Goal: Task Accomplishment & Management: Use online tool/utility

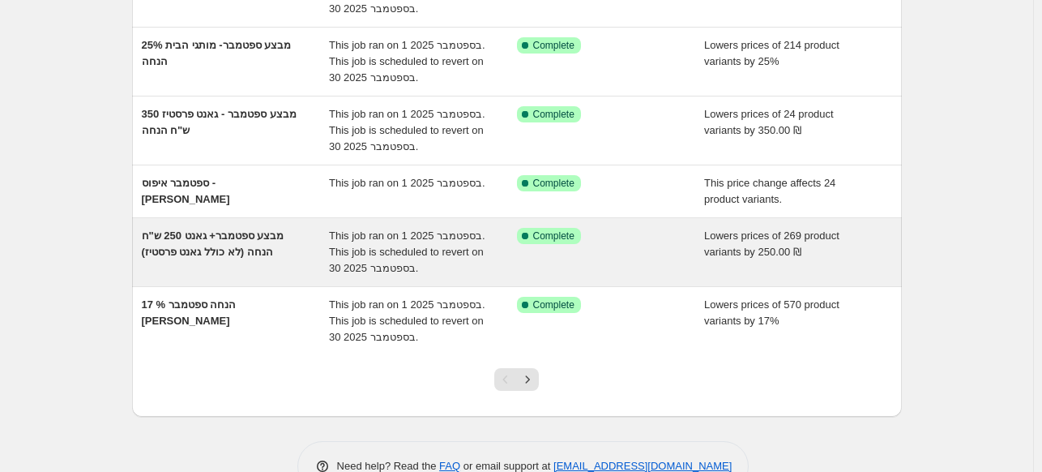
scroll to position [473, 0]
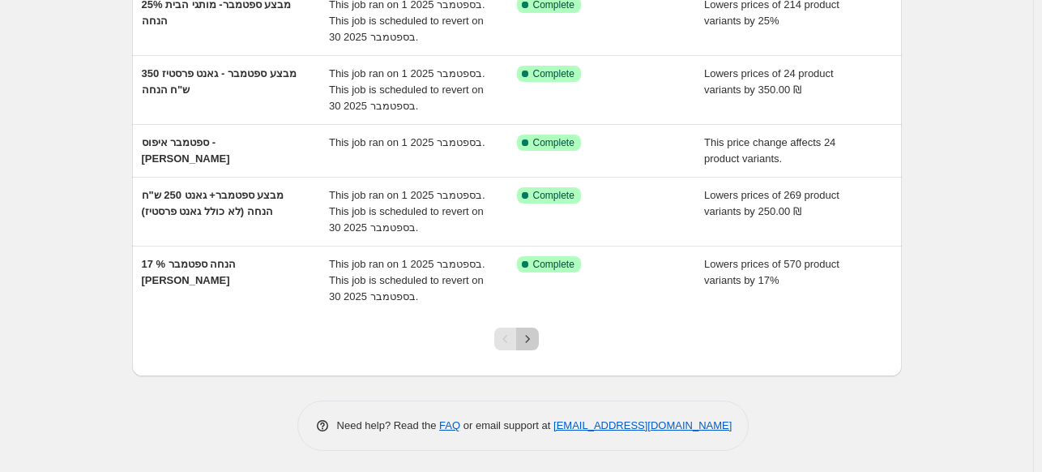
click at [525, 331] on icon "Next" at bounding box center [527, 339] width 16 height 16
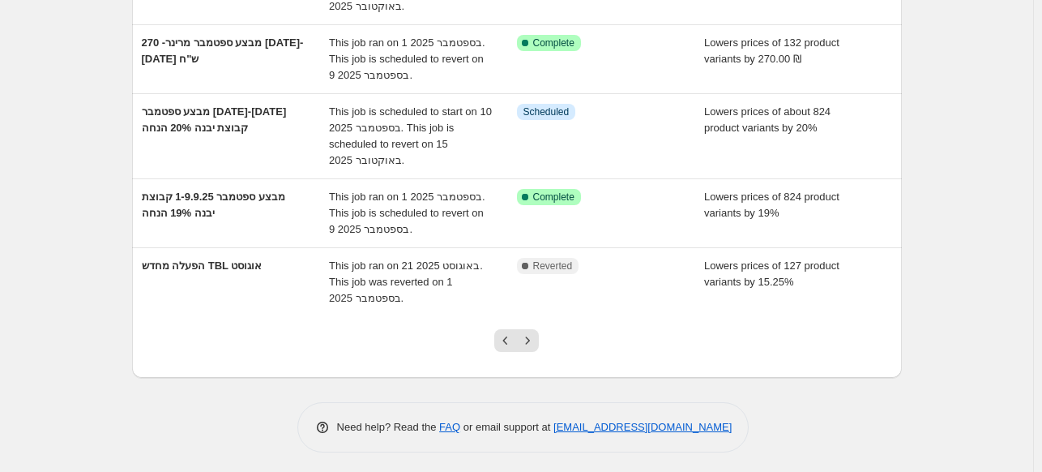
scroll to position [554, 0]
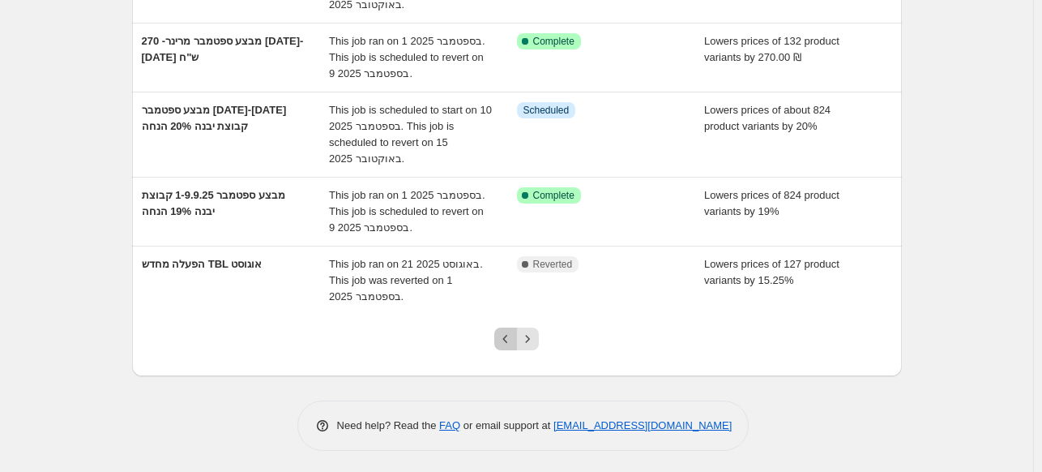
click at [509, 331] on icon "Previous" at bounding box center [506, 339] width 16 height 16
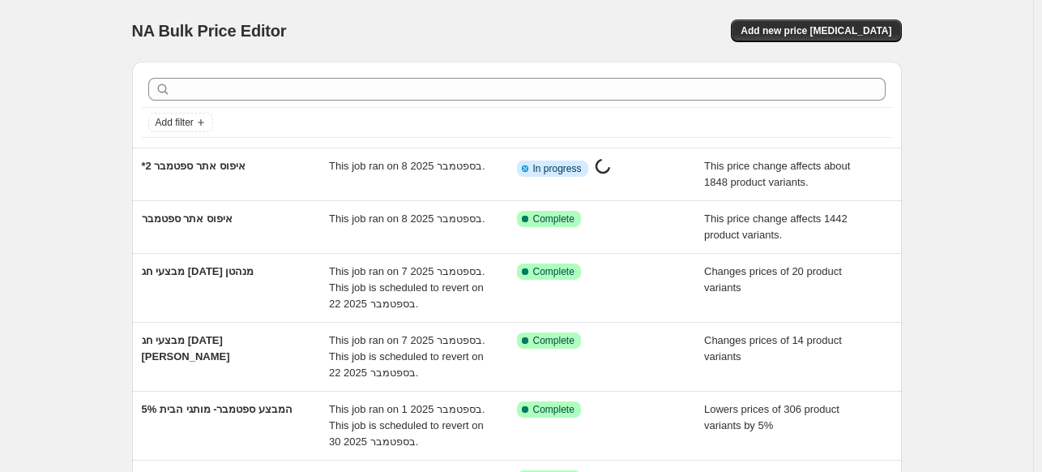
click at [912, 206] on div "NA Bulk Price Editor. This page is ready NA Bulk Price Editor Add new price [ME…" at bounding box center [517, 474] width 809 height 948
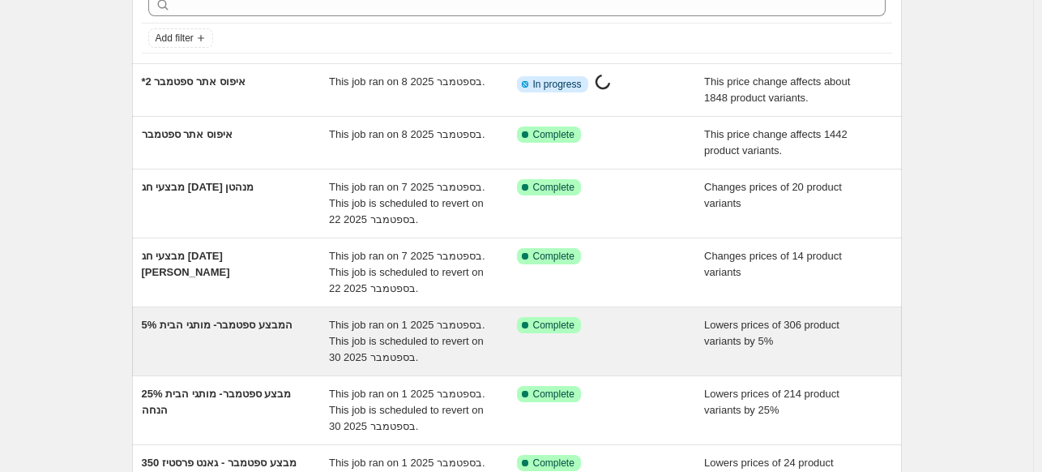
scroll to position [68, 0]
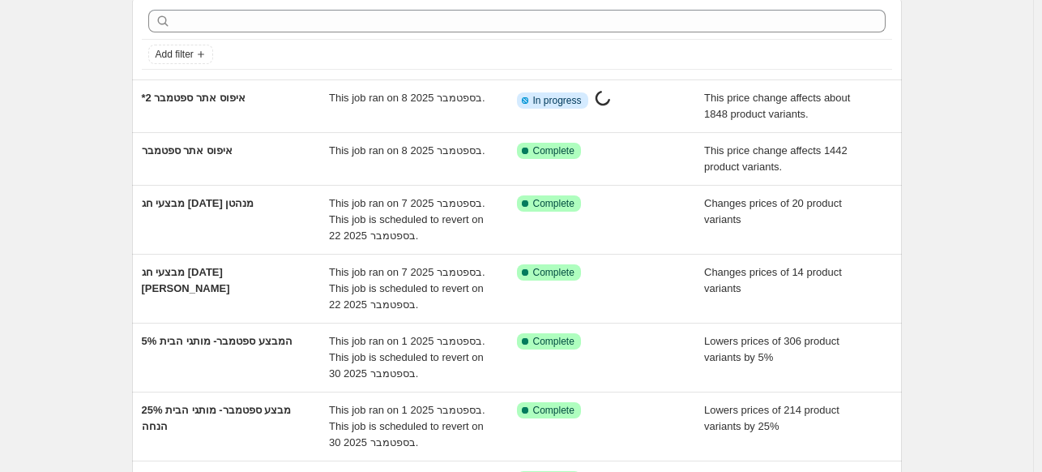
click at [49, 146] on div "NA Bulk Price Editor. This page is ready NA Bulk Price Editor Add new price [ME…" at bounding box center [516, 406] width 1033 height 948
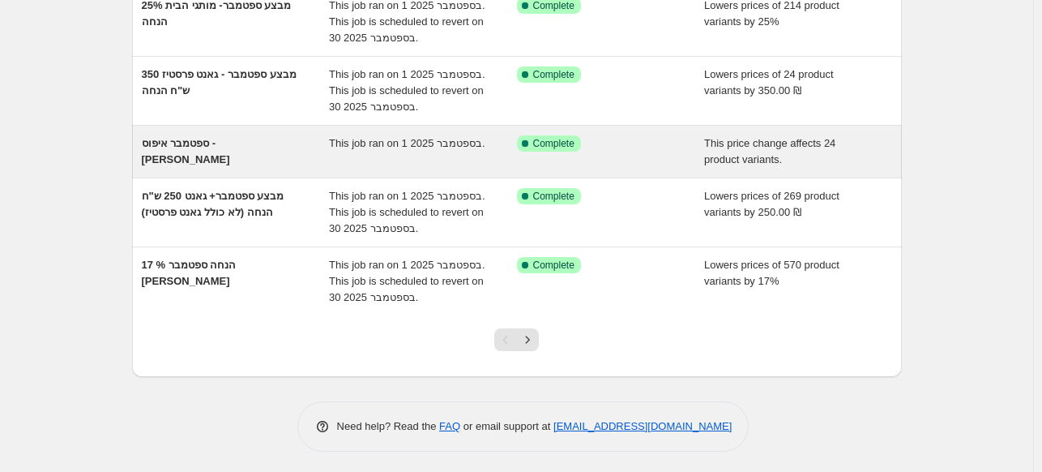
scroll to position [473, 0]
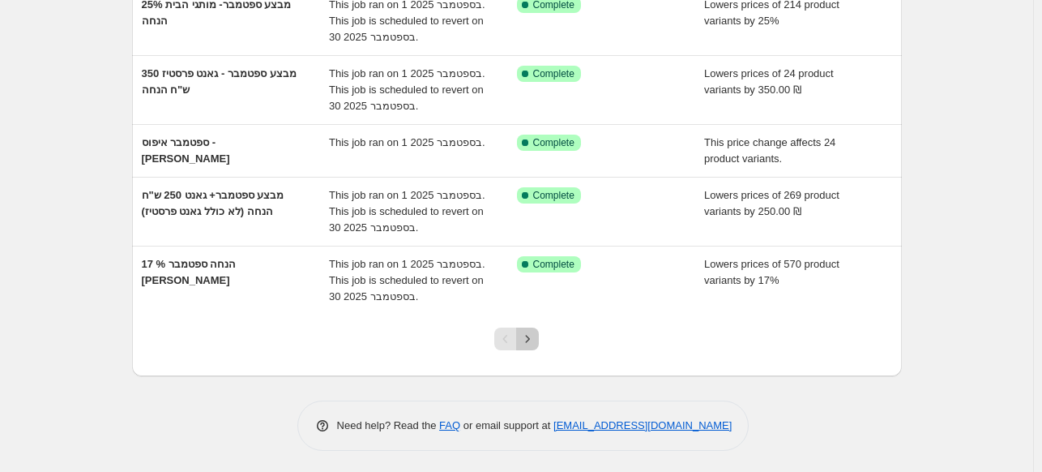
click at [532, 336] on icon "Next" at bounding box center [527, 339] width 16 height 16
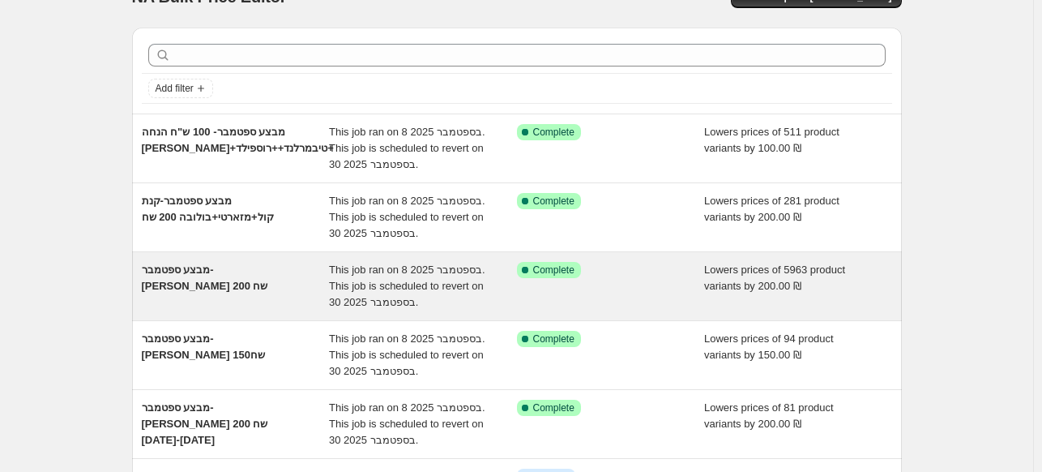
scroll to position [81, 0]
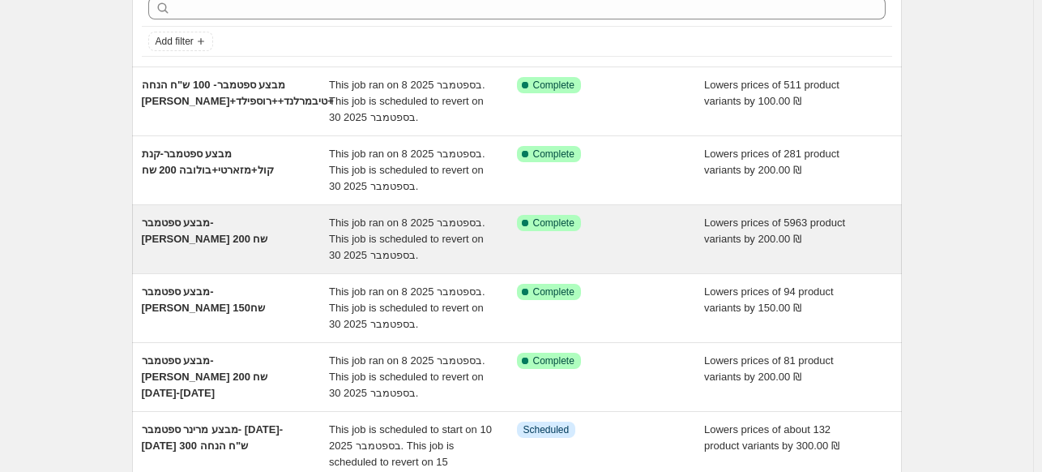
click at [253, 223] on span "מבצע ספטמבר- [PERSON_NAME] 200 שח" at bounding box center [205, 230] width 126 height 28
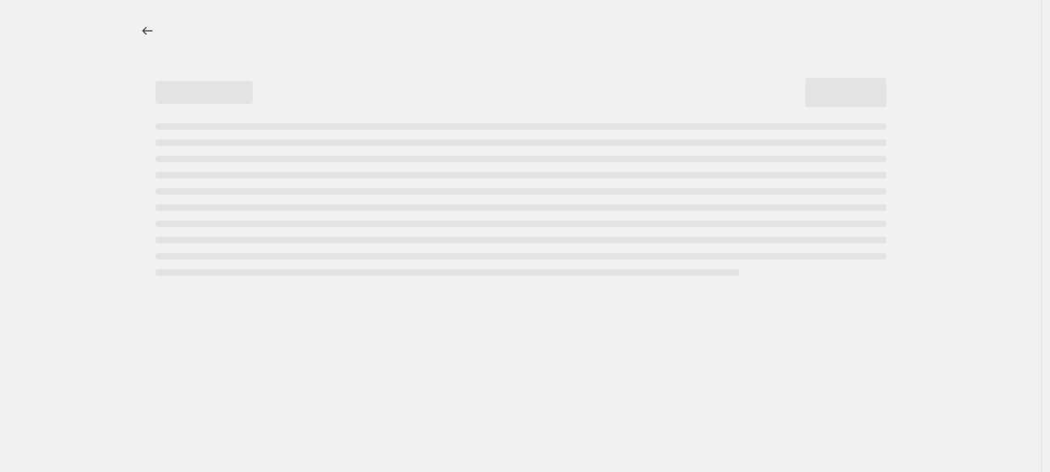
select select "by"
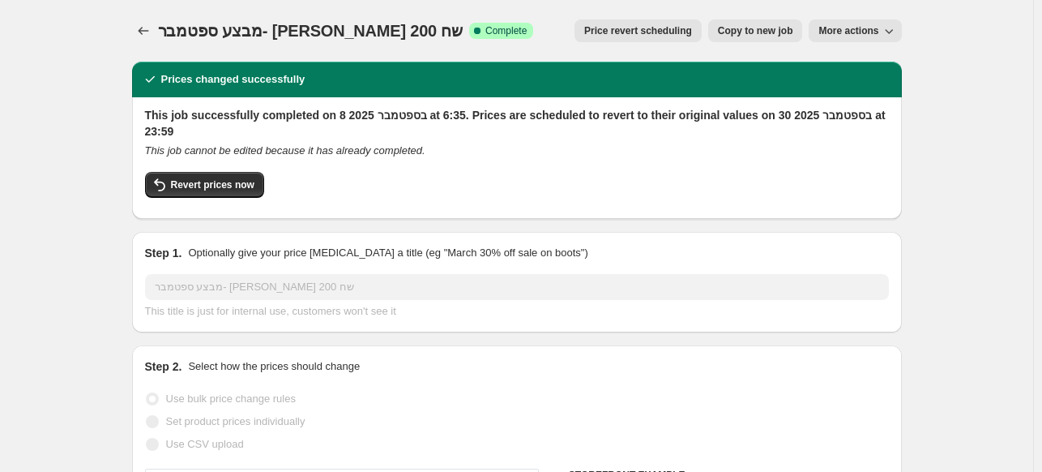
select select "vendor"
select select "product_type"
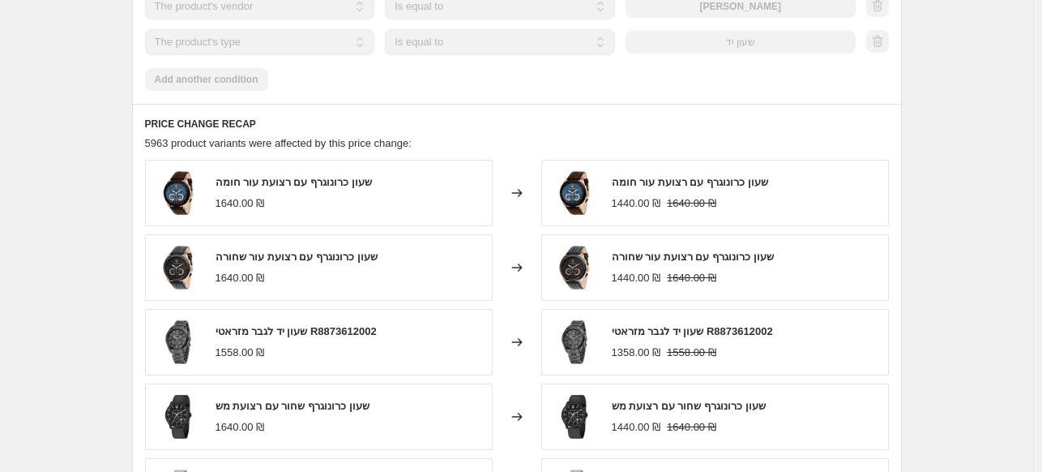
scroll to position [972, 0]
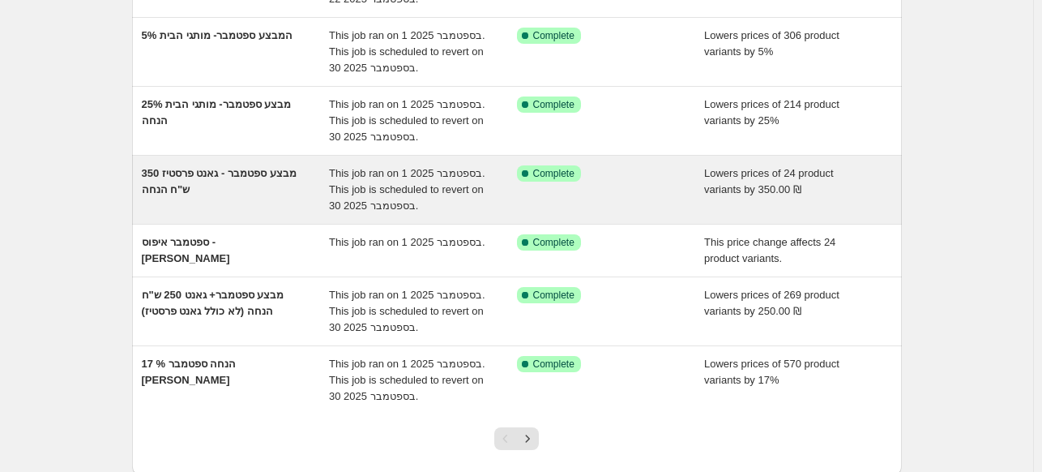
scroll to position [473, 0]
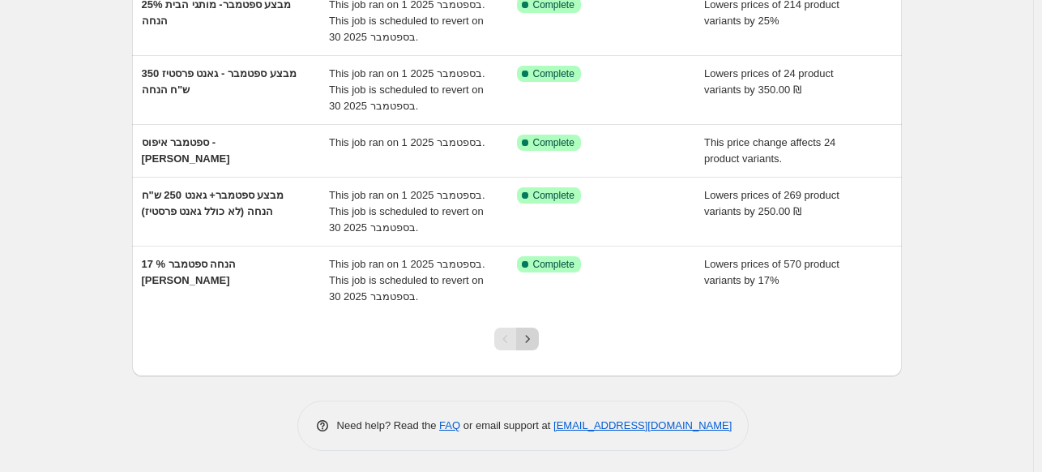
click at [535, 332] on icon "Next" at bounding box center [527, 339] width 16 height 16
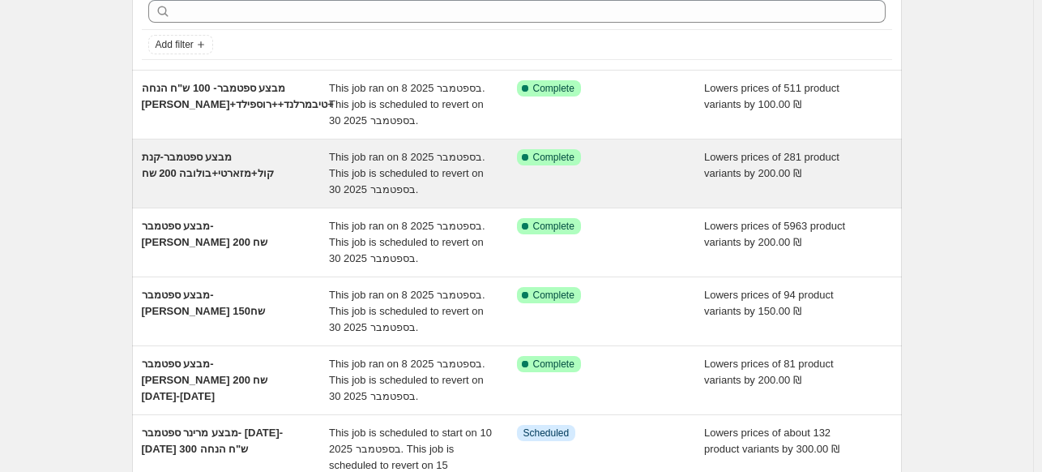
scroll to position [81, 0]
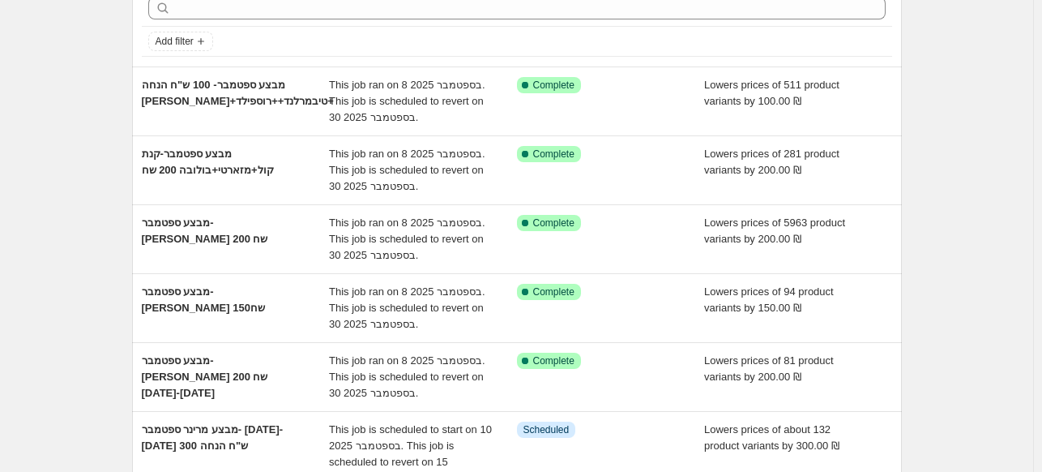
drag, startPoint x: 225, startPoint y: 170, endPoint x: 107, endPoint y: 6, distance: 202.6
click at [107, 6] on div "NA Bulk Price Editor. This page is ready NA Bulk Price Editor Add new price [ME…" at bounding box center [516, 433] width 1033 height 1029
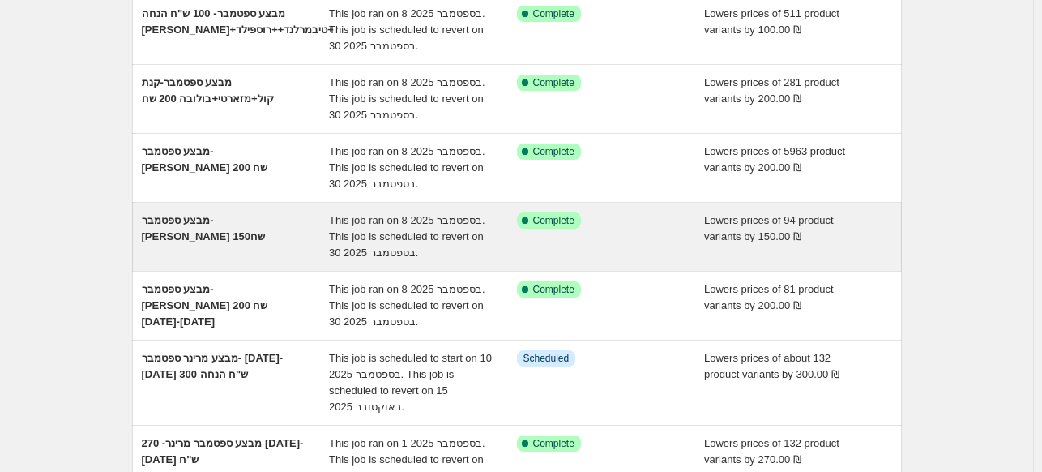
scroll to position [148, 0]
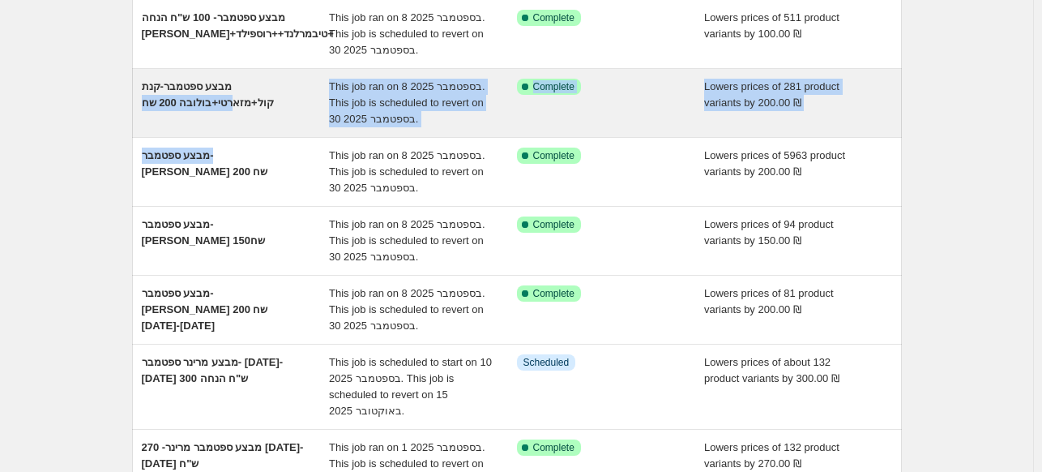
drag, startPoint x: 214, startPoint y: 158, endPoint x: 239, endPoint y: 110, distance: 54.0
click at [239, 110] on ul "מבצע ספטמבר- 100 ש"ח הנחה [PERSON_NAME]+טיבמרלנד++רוספילד+ This job ran on [DAT…" at bounding box center [517, 359] width 770 height 721
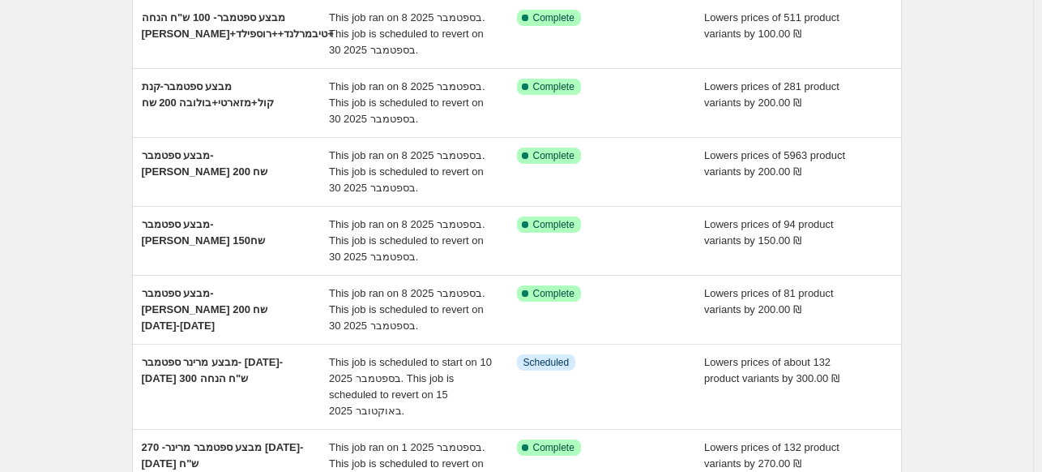
click at [116, 99] on div "NA Bulk Price Editor. This page is ready NA Bulk Price Editor Add new price [ME…" at bounding box center [517, 366] width 809 height 1029
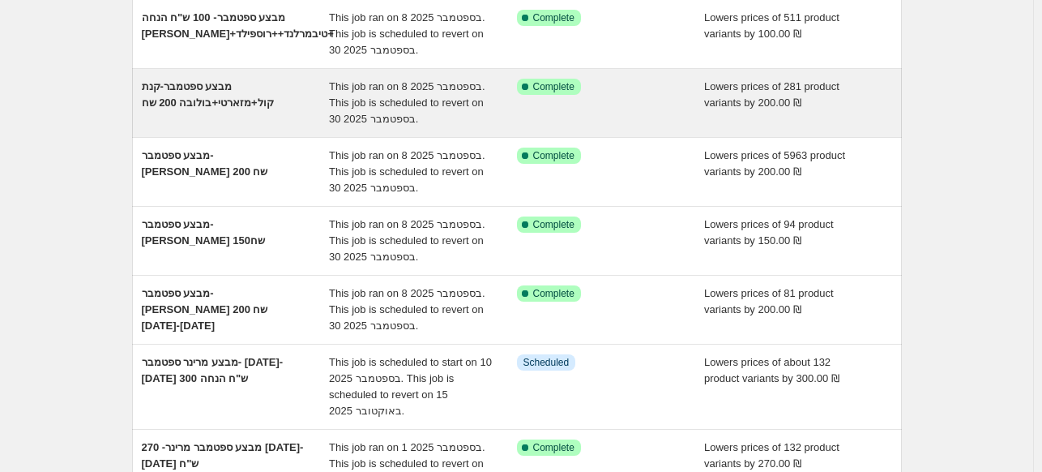
click at [205, 92] on span "מבצע ספטמבר-קנת קול+מזארטי+בולובה 200 שח" at bounding box center [208, 94] width 132 height 28
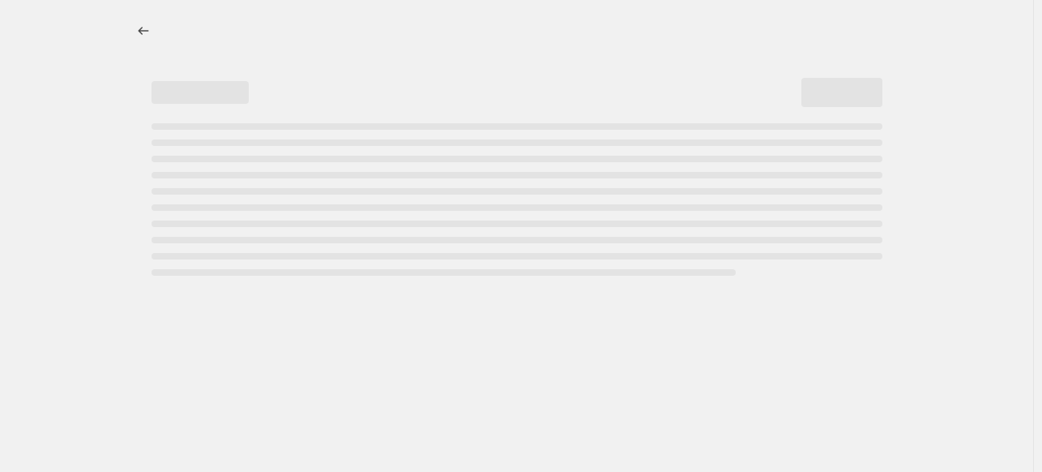
select select "by"
select select "vendor"
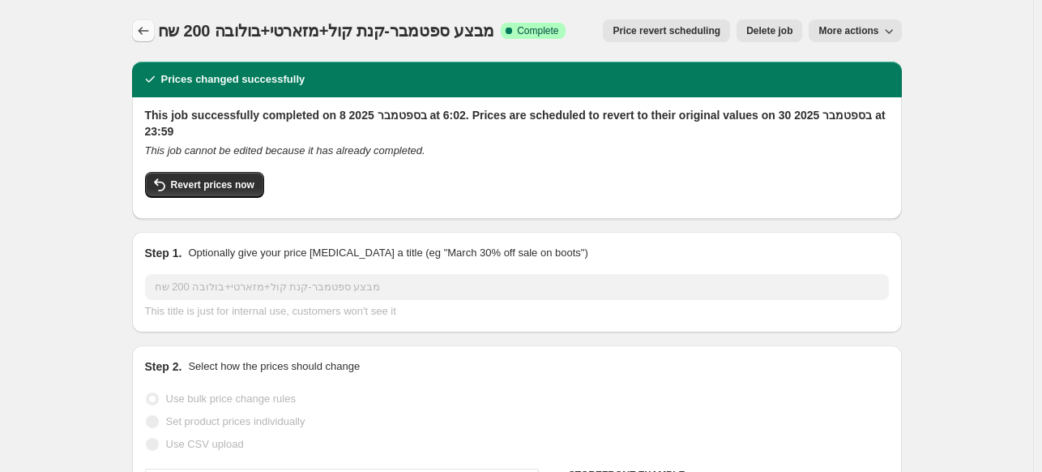
click at [144, 36] on icon "Price change jobs" at bounding box center [143, 31] width 16 height 16
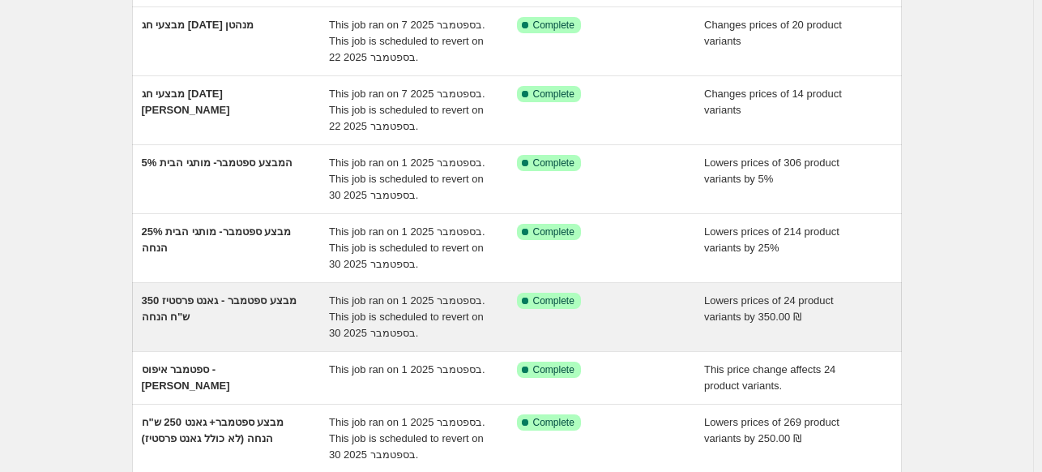
scroll to position [243, 0]
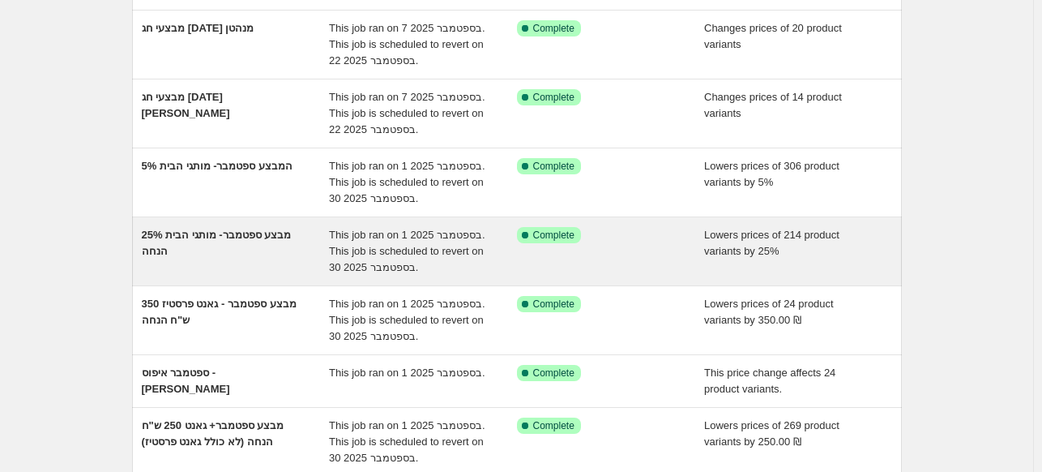
click at [278, 234] on span "מבצע ספטמבר- מותגי הבית 25% הנחה" at bounding box center [217, 243] width 150 height 28
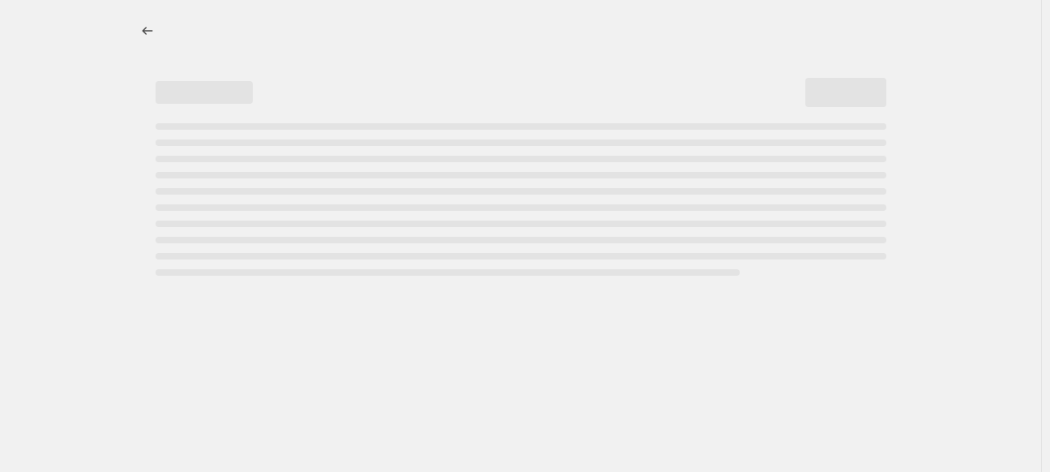
select select "percentage"
select select "vendor"
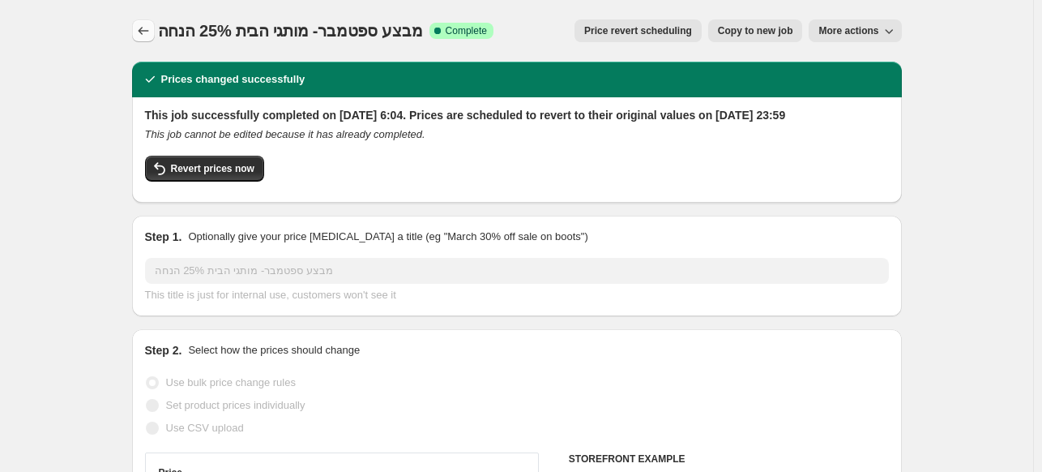
click at [147, 22] on button "Price change jobs" at bounding box center [143, 30] width 23 height 23
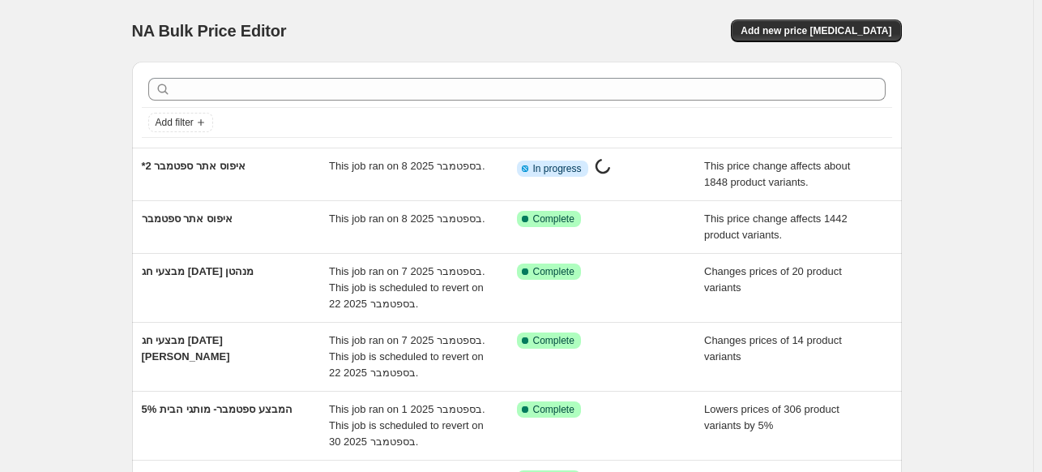
scroll to position [473, 0]
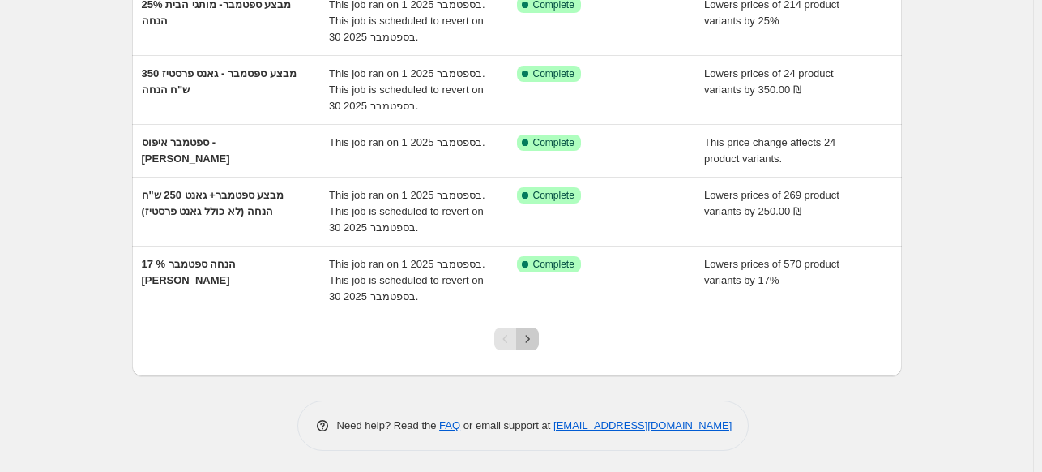
click at [527, 338] on icon "Next" at bounding box center [527, 339] width 16 height 16
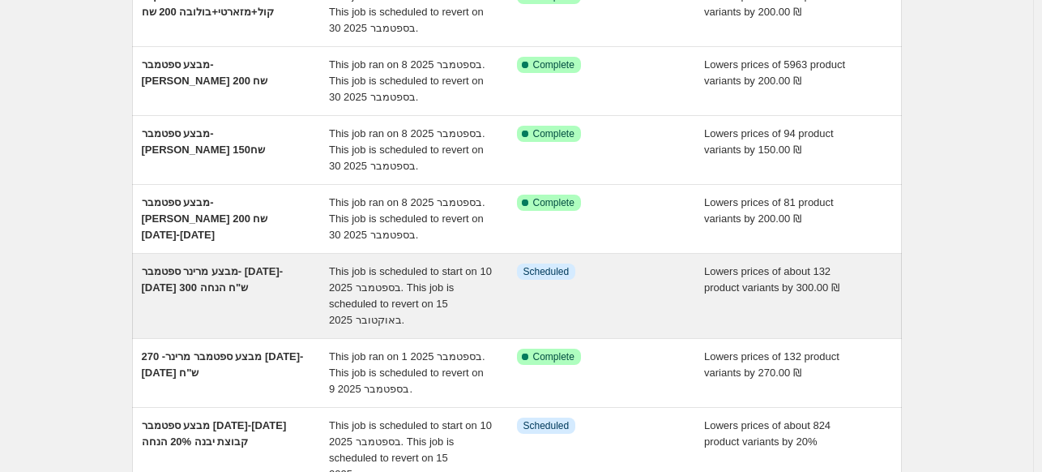
scroll to position [243, 0]
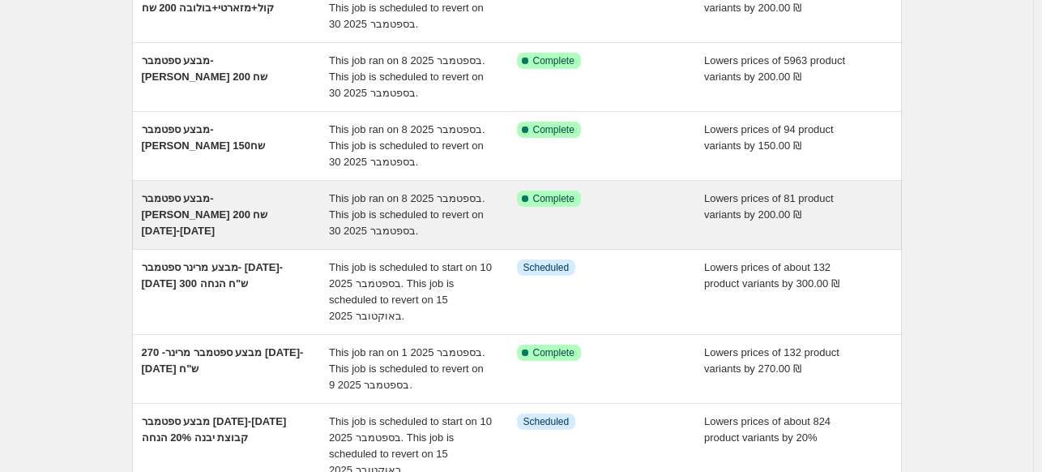
click at [292, 220] on div "מבצע ספטמבר- [PERSON_NAME] 200 שח [DATE]-[DATE]" at bounding box center [236, 214] width 188 height 49
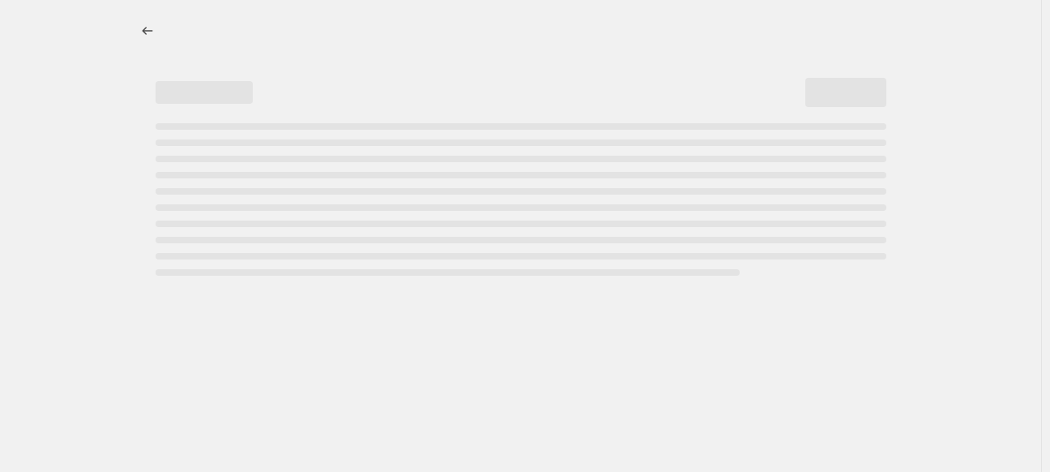
select select "by"
select select "vendor"
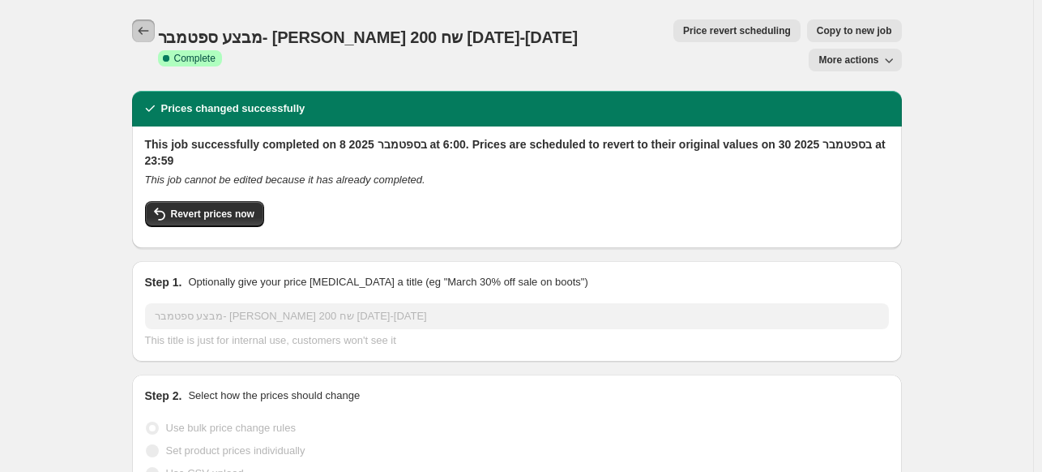
click at [135, 34] on button "Price change jobs" at bounding box center [143, 30] width 23 height 23
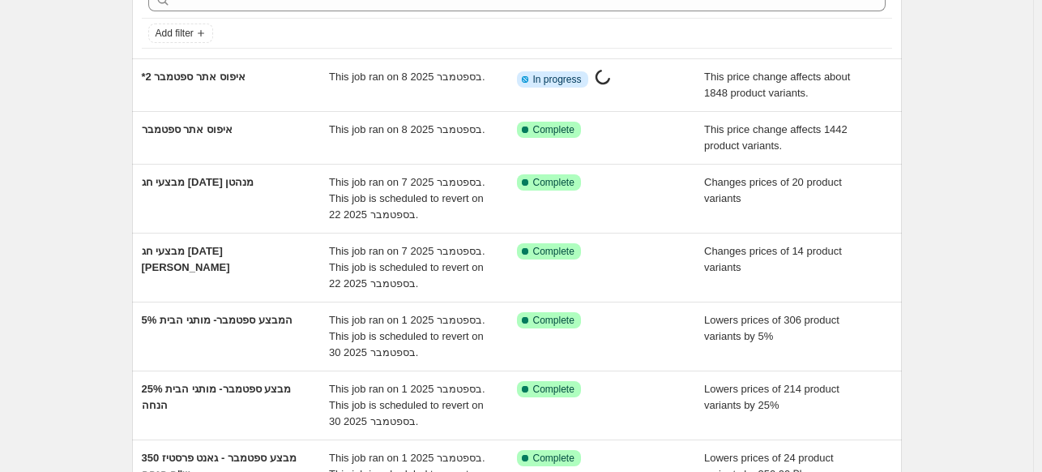
scroll to position [473, 0]
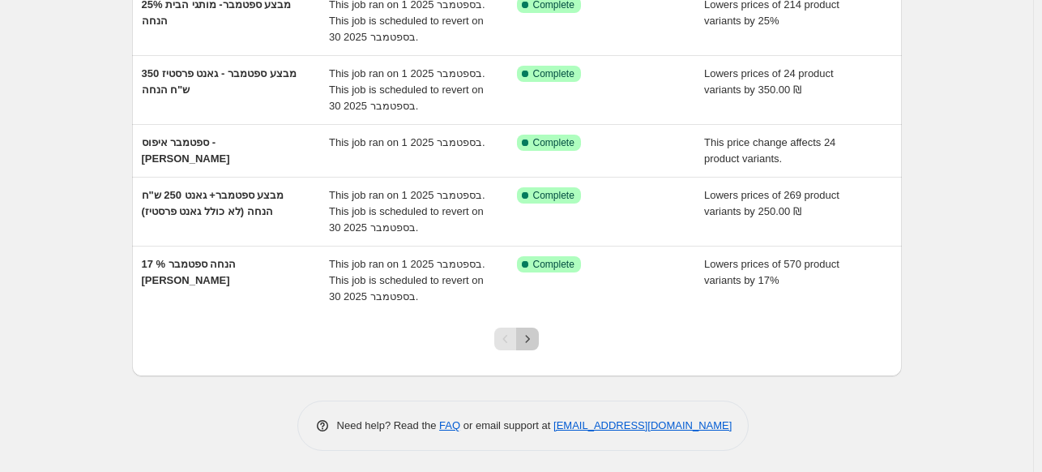
click at [530, 338] on icon "Next" at bounding box center [527, 339] width 16 height 16
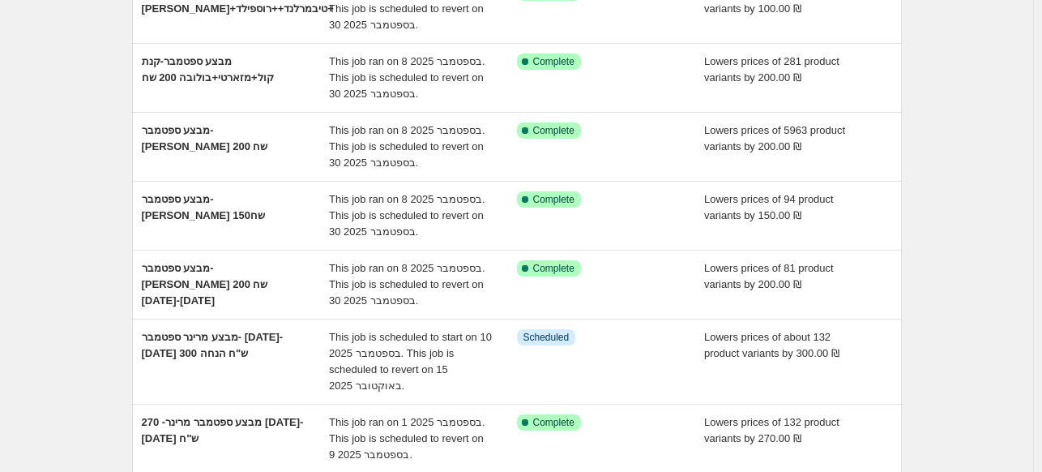
scroll to position [554, 0]
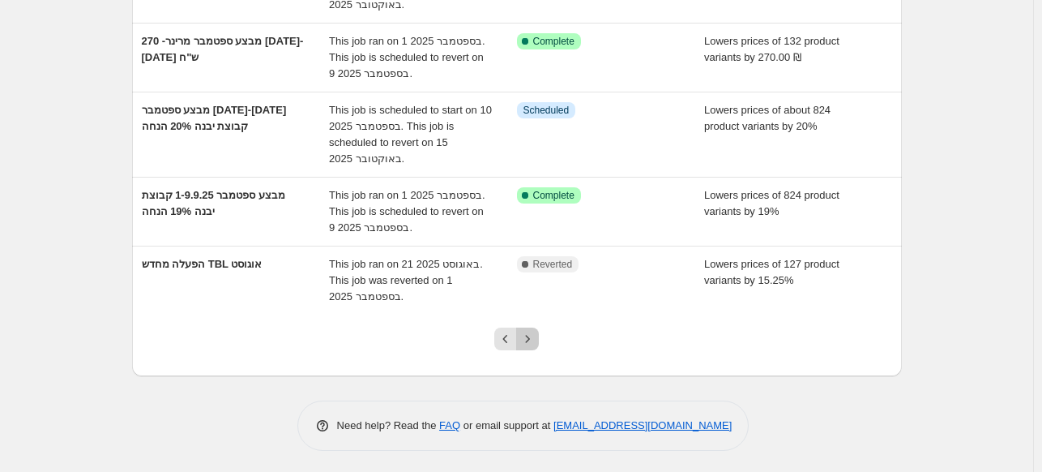
click at [536, 341] on icon "Next" at bounding box center [527, 339] width 16 height 16
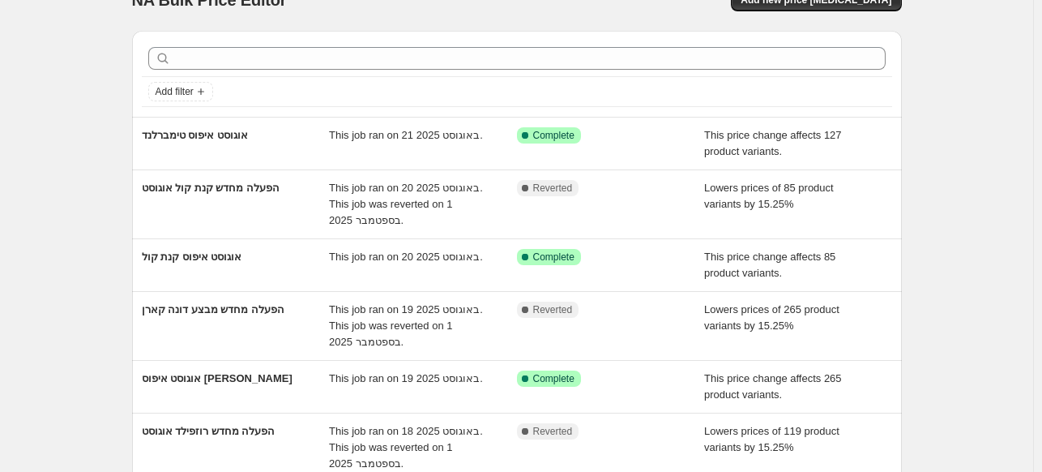
scroll to position [441, 0]
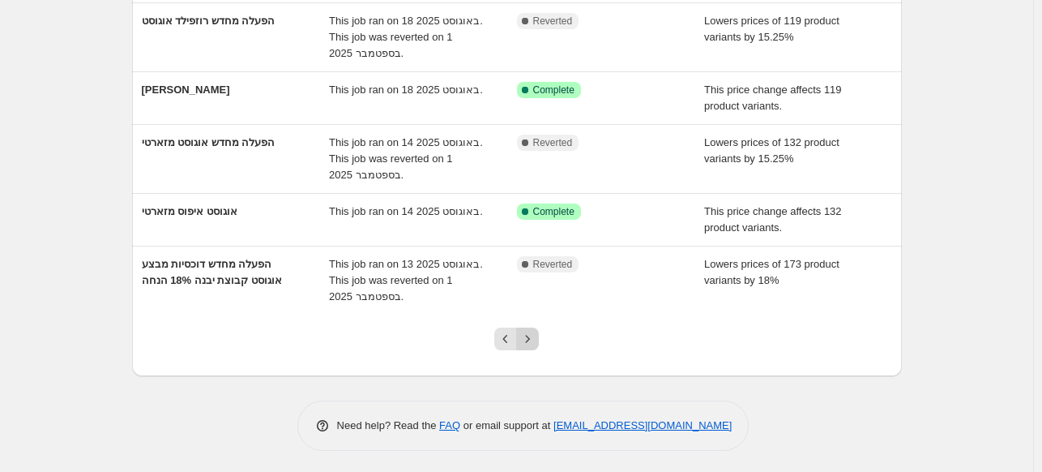
click at [535, 334] on icon "Next" at bounding box center [527, 339] width 16 height 16
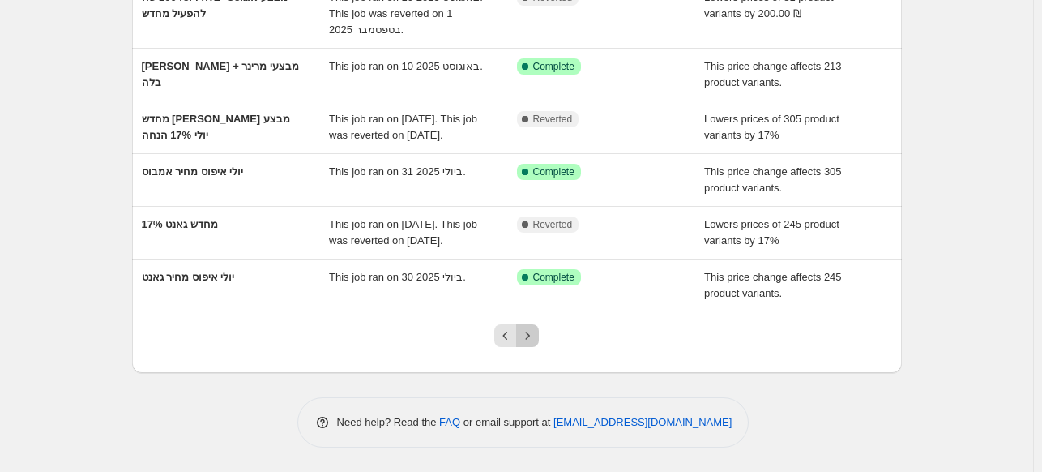
click at [530, 337] on icon "Next" at bounding box center [527, 335] width 16 height 16
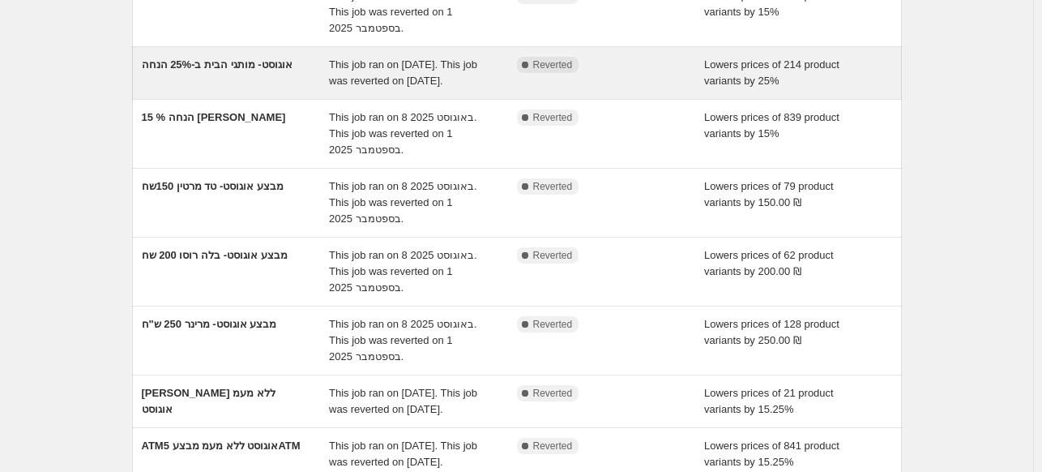
scroll to position [506, 0]
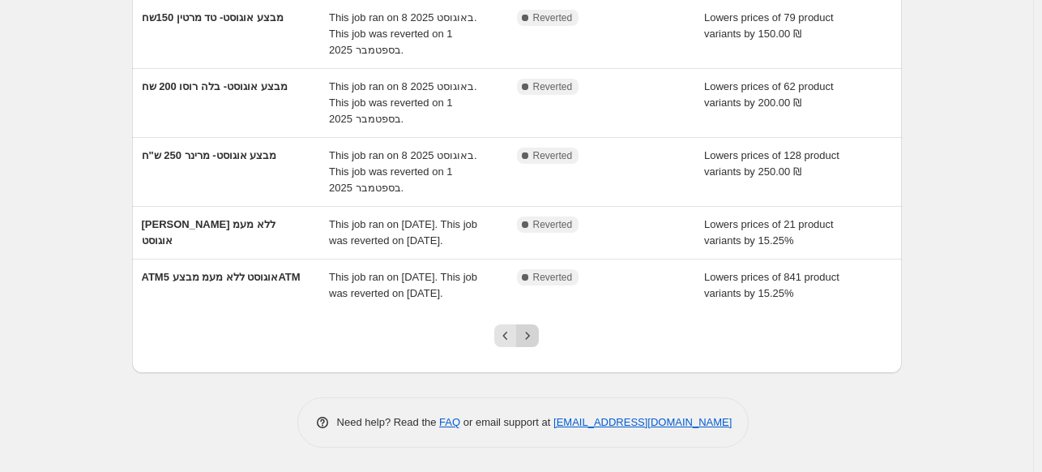
click at [532, 343] on icon "Next" at bounding box center [527, 335] width 16 height 16
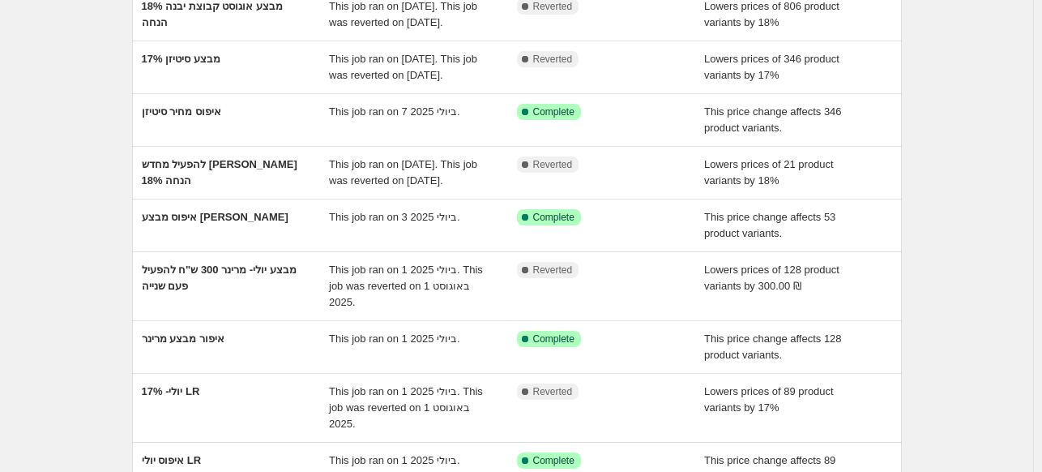
scroll to position [133, 0]
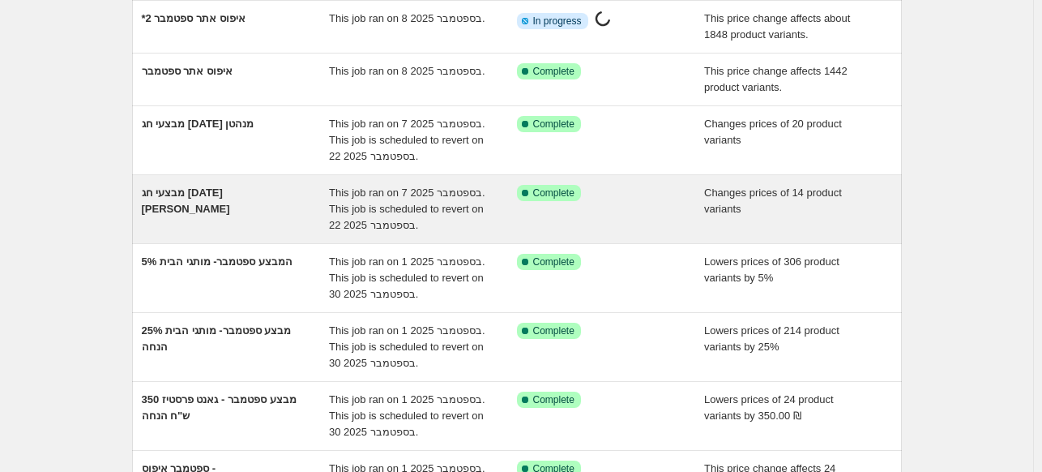
scroll to position [162, 0]
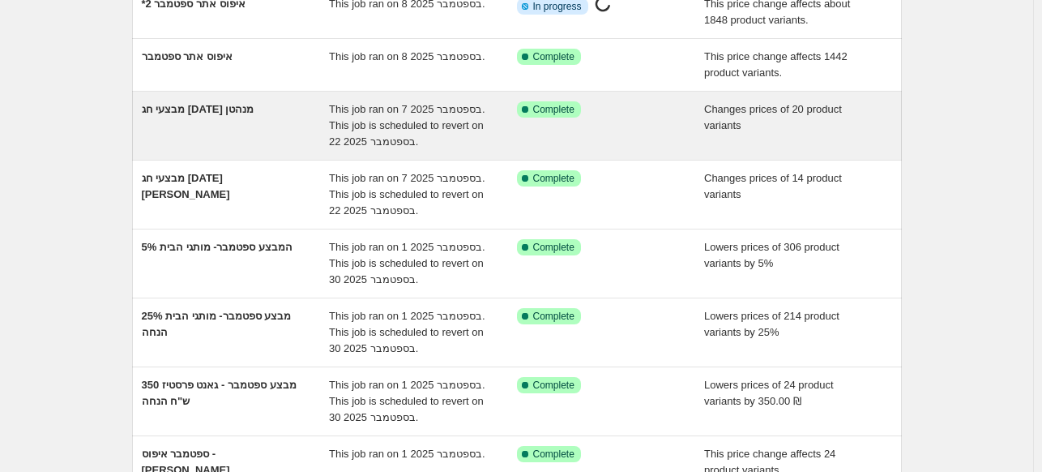
click at [254, 106] on span "מבצעי חג [DATE] מנהטן" at bounding box center [198, 109] width 113 height 12
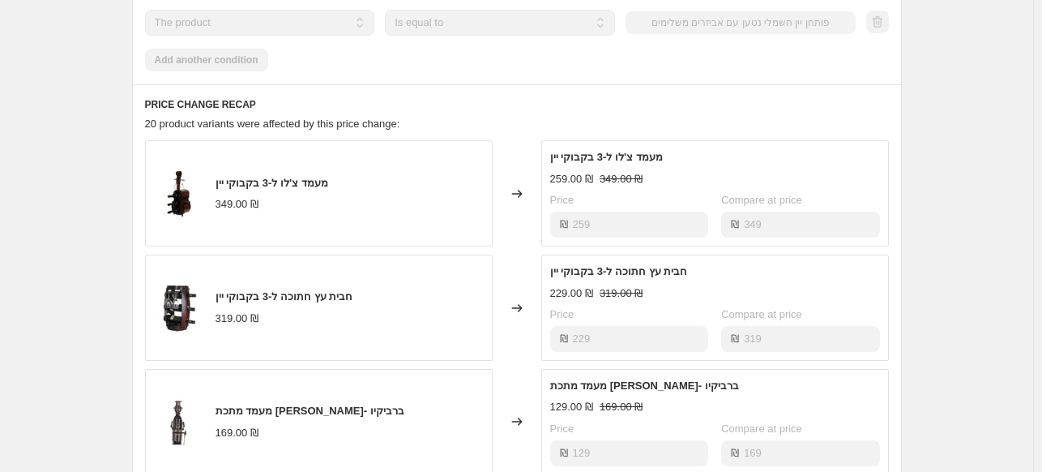
scroll to position [1540, 0]
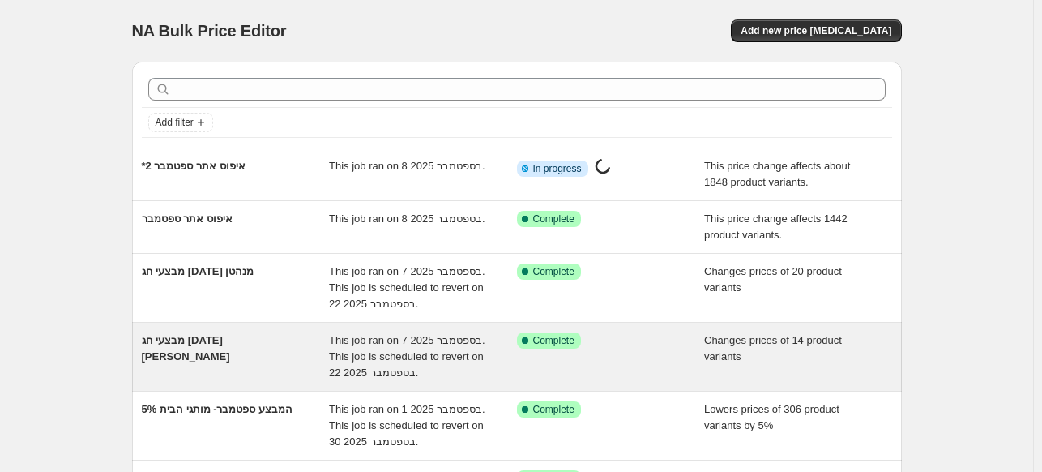
click at [258, 354] on div "מבצעי חג [DATE] [PERSON_NAME]" at bounding box center [236, 356] width 188 height 49
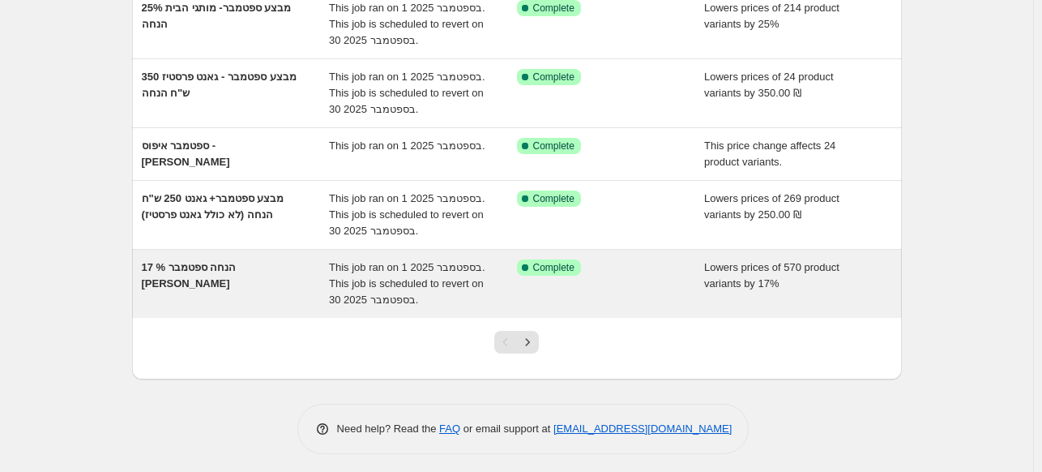
scroll to position [473, 0]
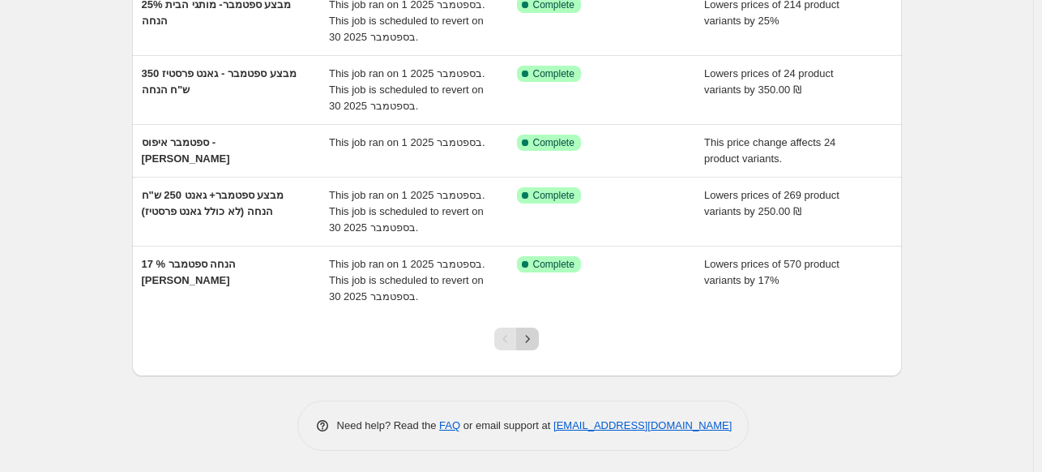
click at [536, 333] on icon "Next" at bounding box center [527, 339] width 16 height 16
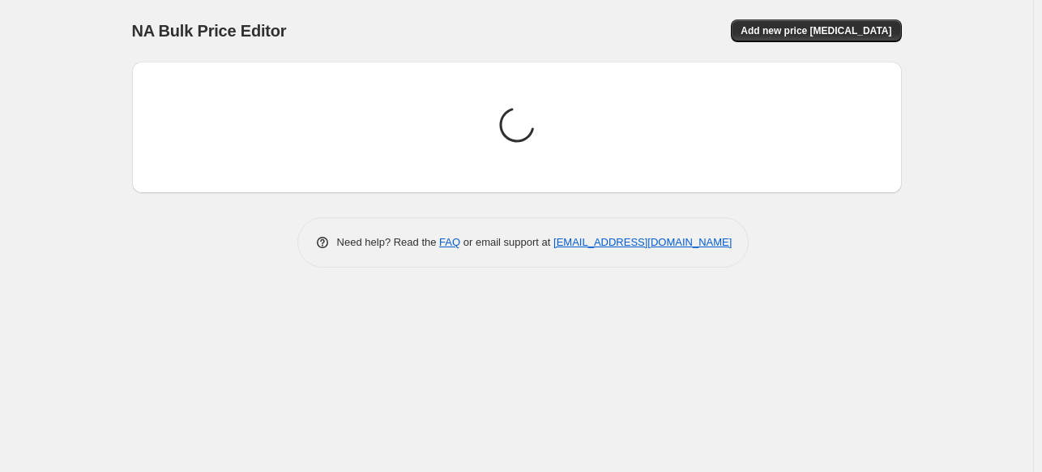
scroll to position [0, 0]
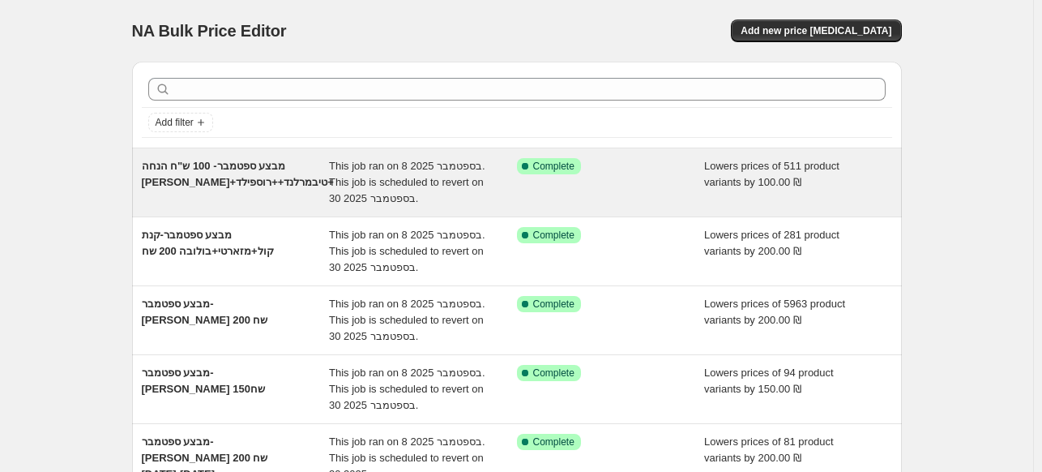
click at [470, 168] on span "This job ran on 8 בספטמבר 2025. This job is scheduled to revert on 30 בספטמבר 2…" at bounding box center [407, 182] width 156 height 45
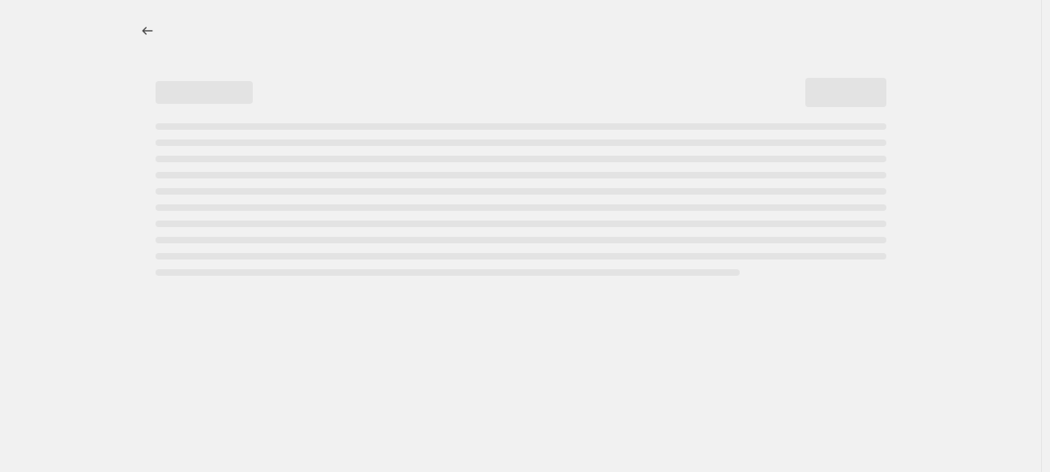
select select "by"
select select "vendor"
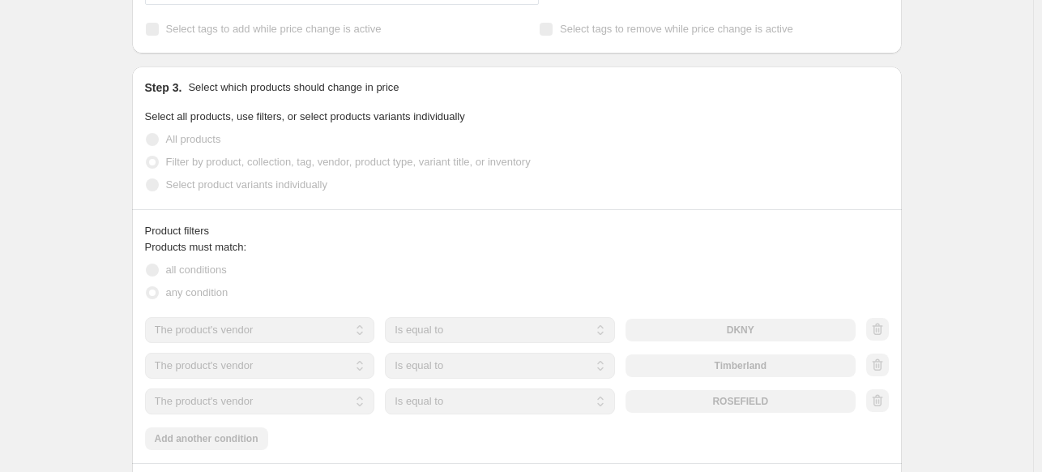
scroll to position [891, 0]
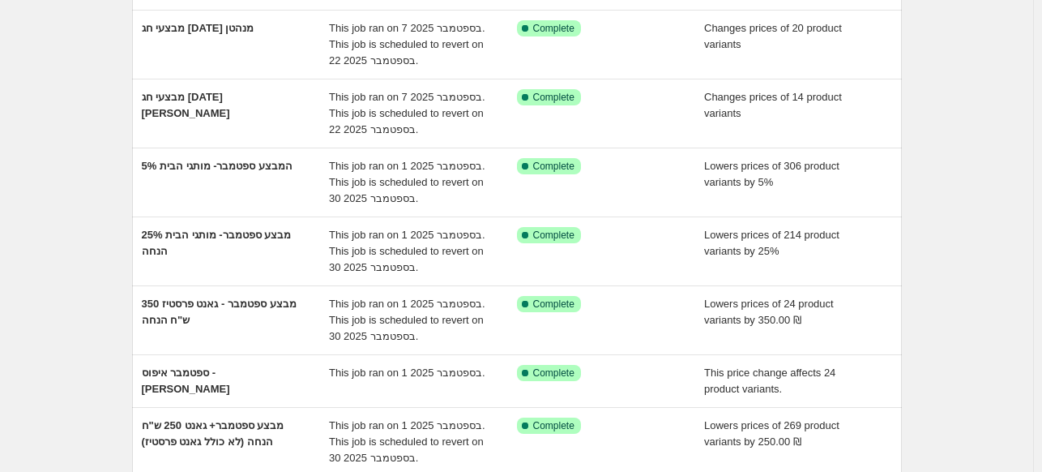
scroll to position [473, 0]
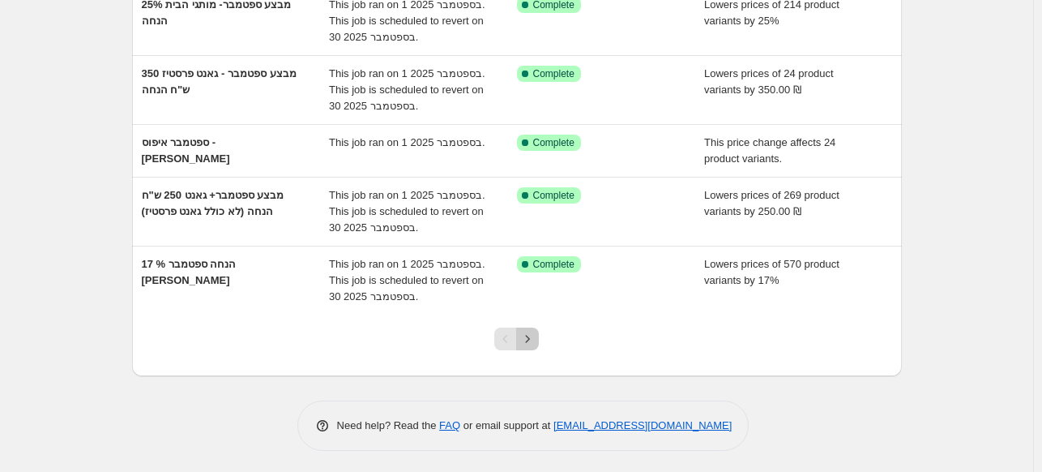
click at [534, 340] on icon "Next" at bounding box center [527, 339] width 16 height 16
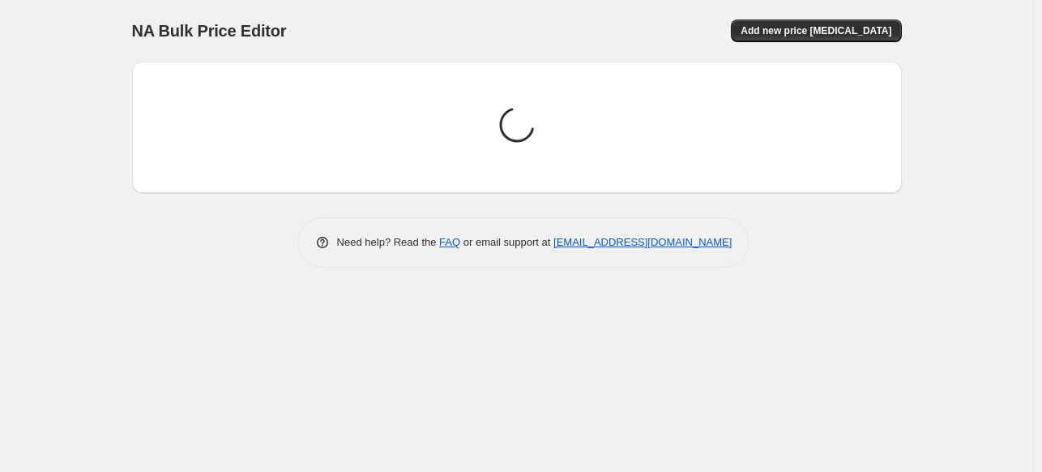
scroll to position [0, 0]
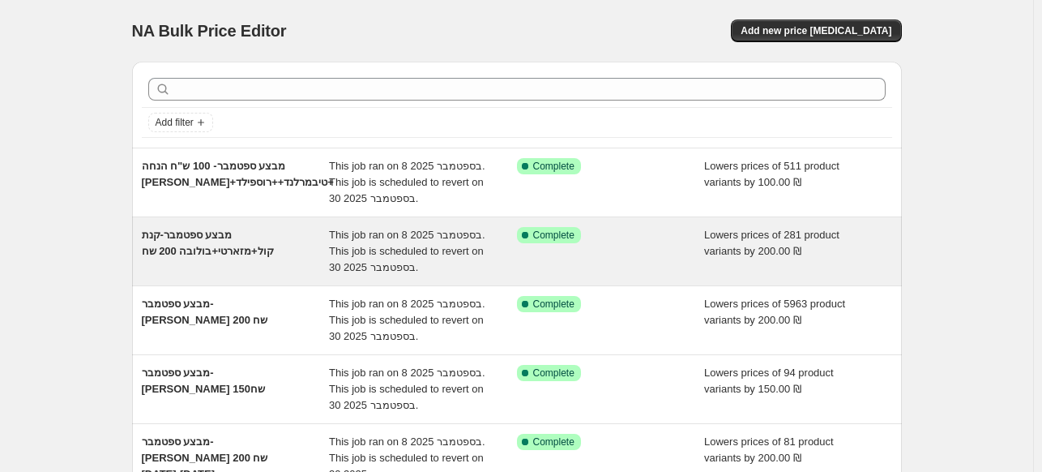
click at [395, 249] on span "This job ran on 8 בספטמבר 2025. This job is scheduled to revert on 30 בספטמבר 2…" at bounding box center [407, 251] width 156 height 45
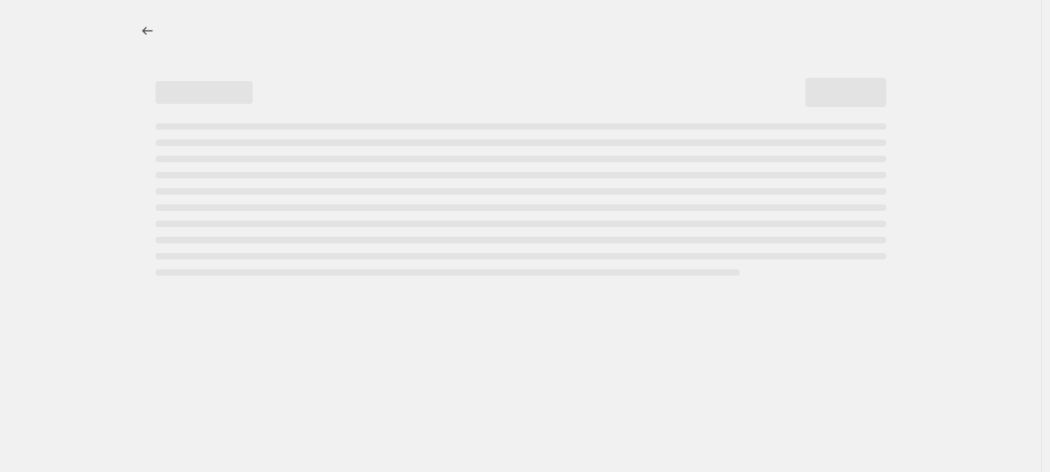
select select "by"
select select "vendor"
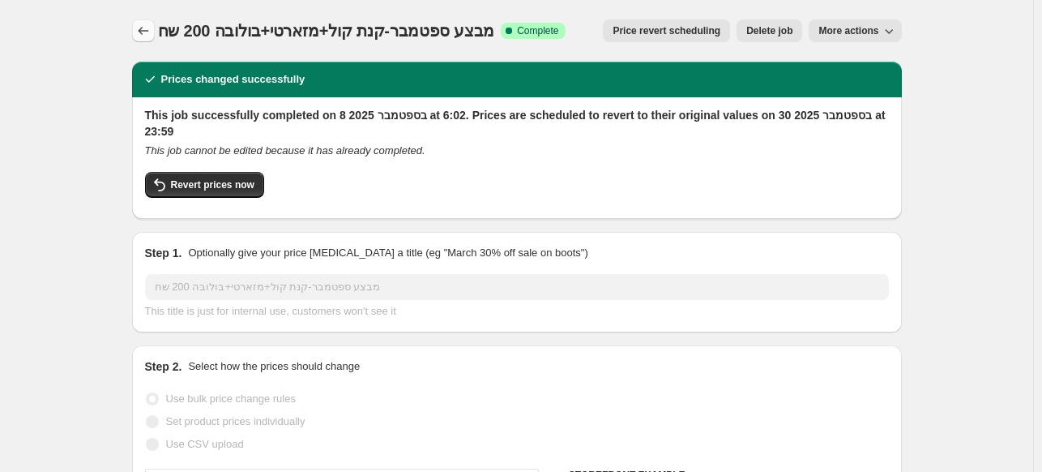
click at [146, 41] on button "Price change jobs" at bounding box center [143, 30] width 23 height 23
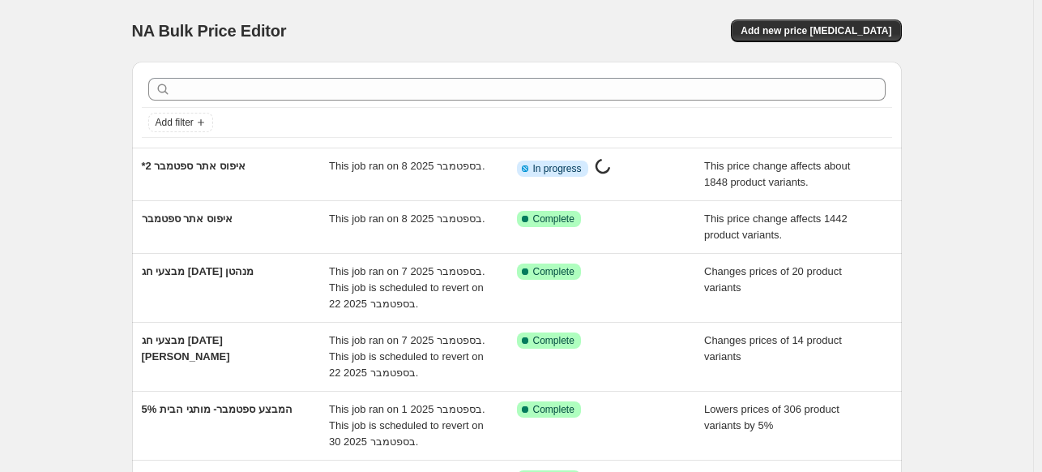
scroll to position [473, 0]
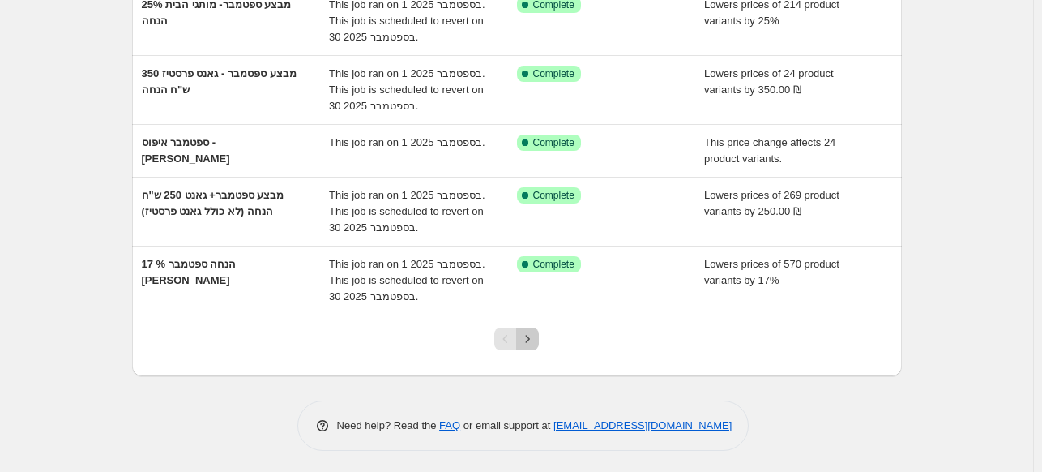
click at [532, 345] on button "Next" at bounding box center [527, 338] width 23 height 23
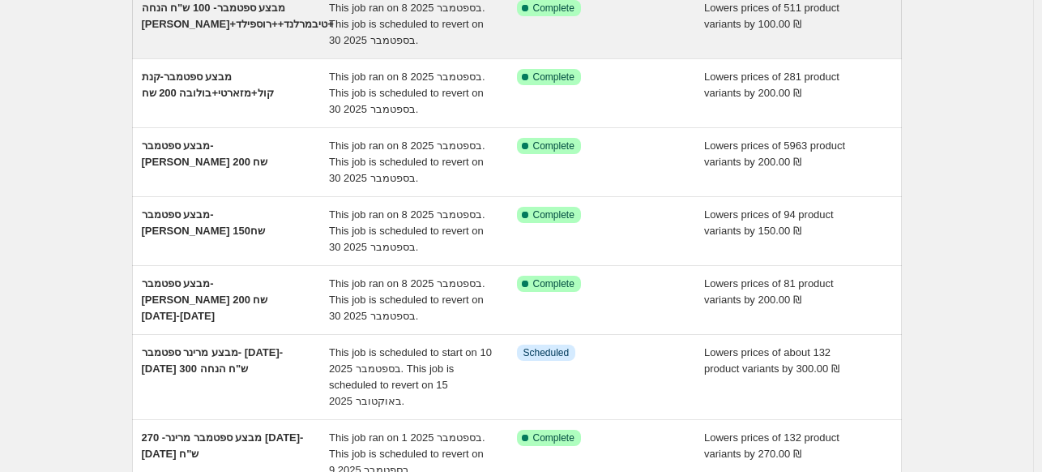
scroll to position [81, 0]
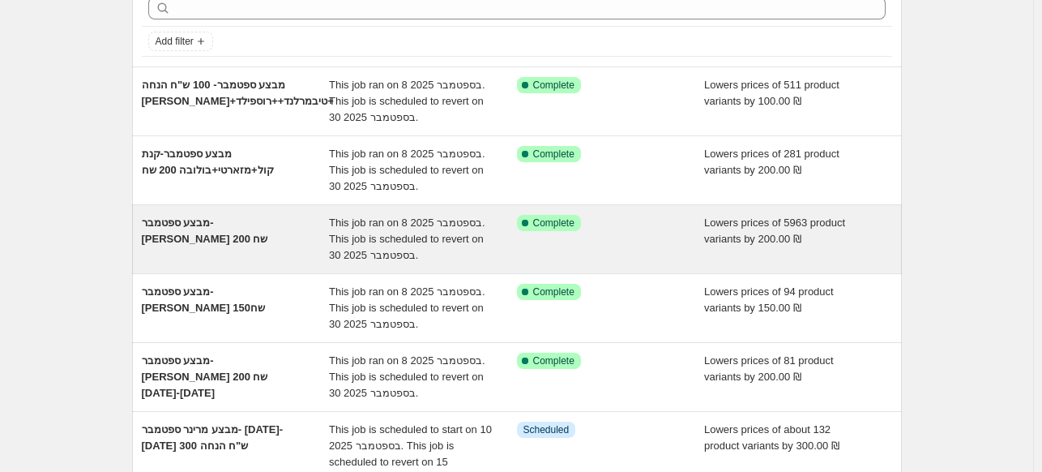
click at [329, 244] on div "מבצע ספטמבר- [PERSON_NAME] 200 שח" at bounding box center [236, 239] width 188 height 49
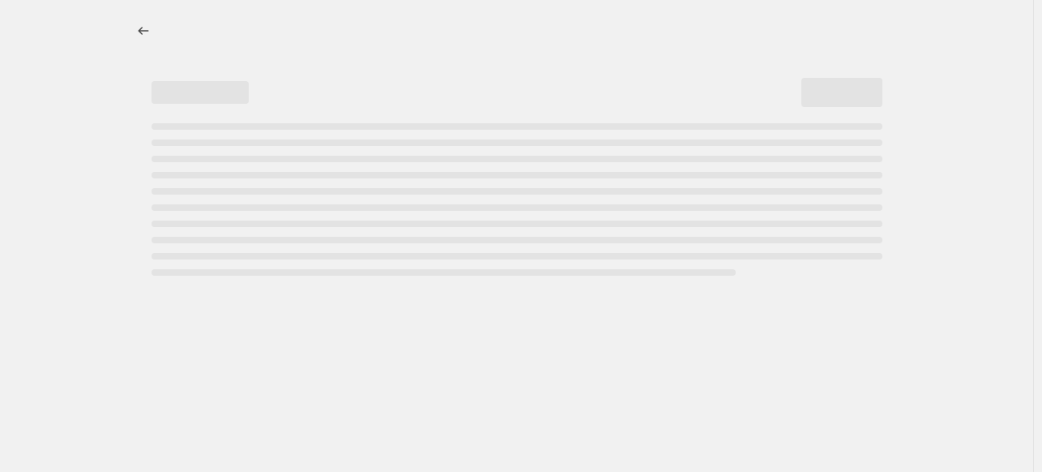
select select "by"
select select "vendor"
select select "product_type"
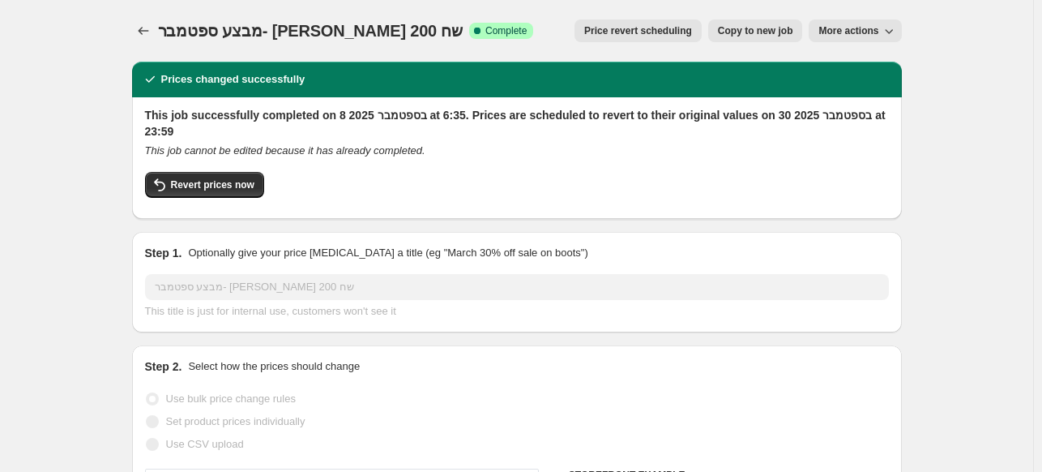
click at [148, 84] on icon at bounding box center [150, 79] width 16 height 16
click at [146, 38] on icon "Price change jobs" at bounding box center [143, 31] width 16 height 16
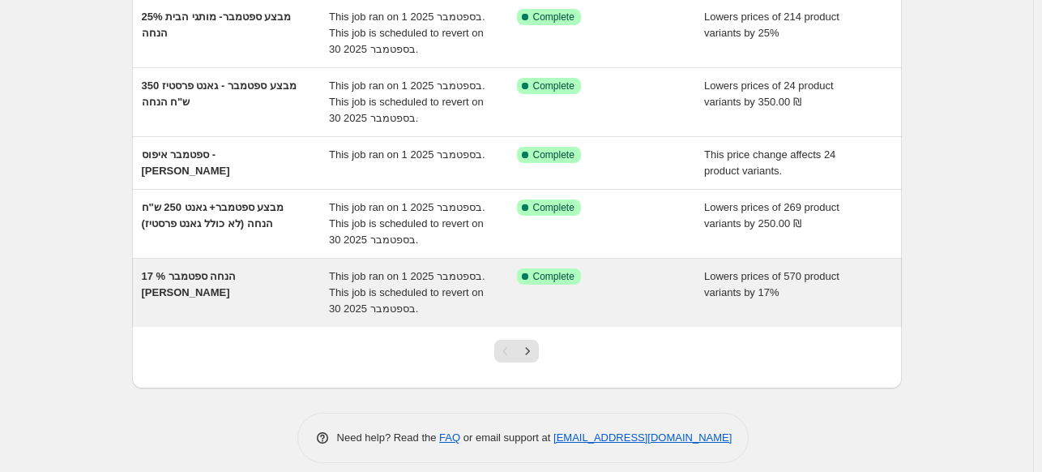
scroll to position [473, 0]
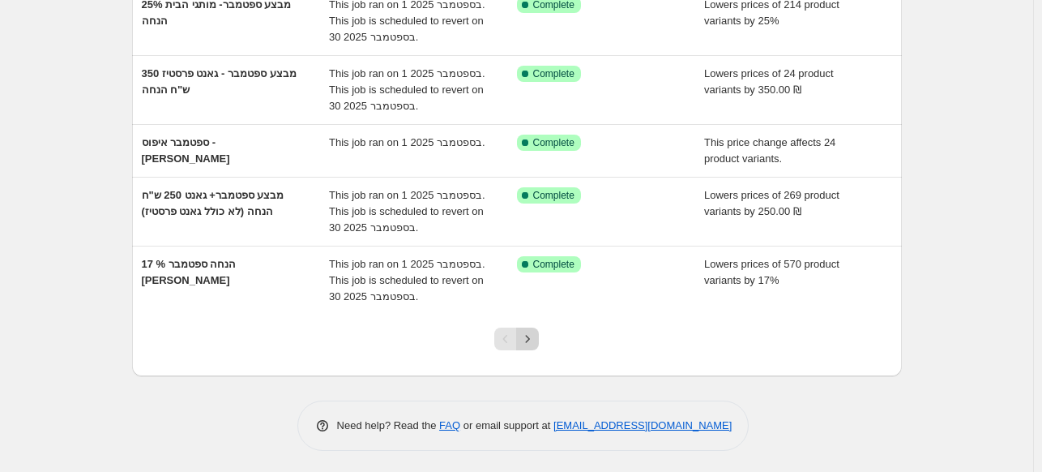
click at [539, 335] on button "Next" at bounding box center [527, 338] width 23 height 23
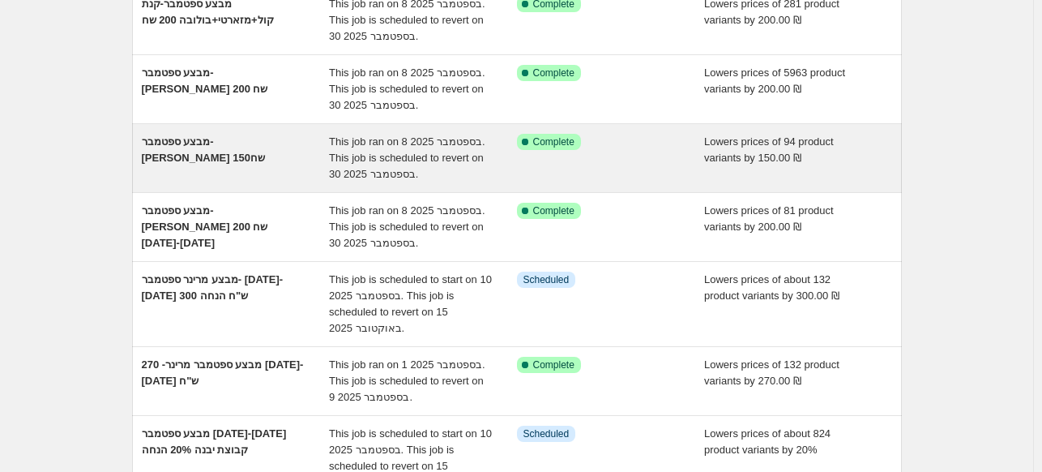
scroll to position [230, 0]
click at [406, 164] on span "This job ran on 8 בספטמבר 2025. This job is scheduled to revert on 30 בספטמבר 2…" at bounding box center [407, 158] width 156 height 45
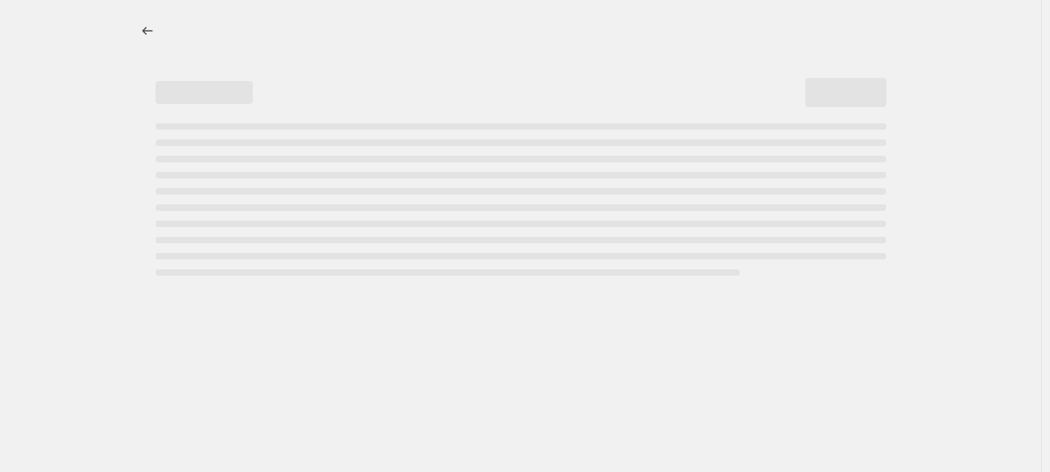
select select "by"
select select "vendor"
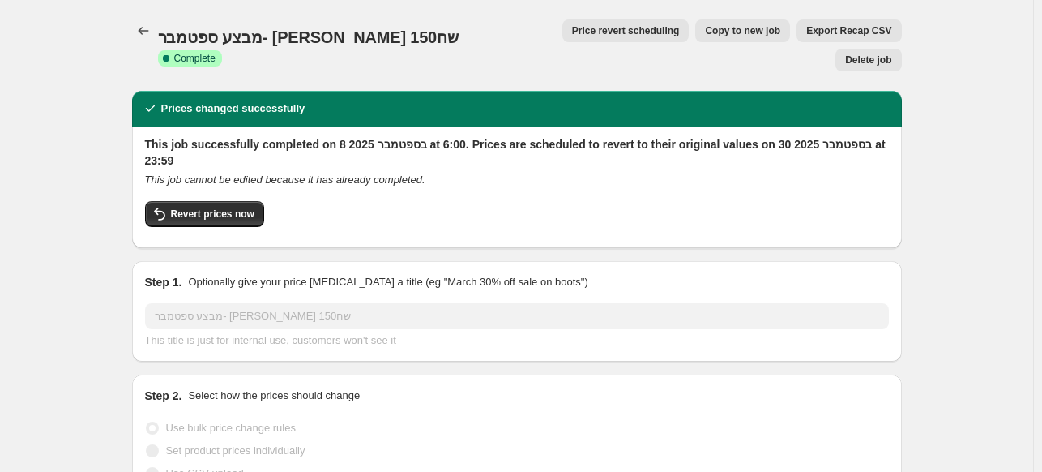
click at [154, 45] on div "מבצע ספטמבר- [PERSON_NAME] 150שח. This page is ready מבצע ספטמבר- [PERSON_NAME]…" at bounding box center [517, 45] width 770 height 91
click at [149, 39] on button "Price change jobs" at bounding box center [143, 30] width 23 height 23
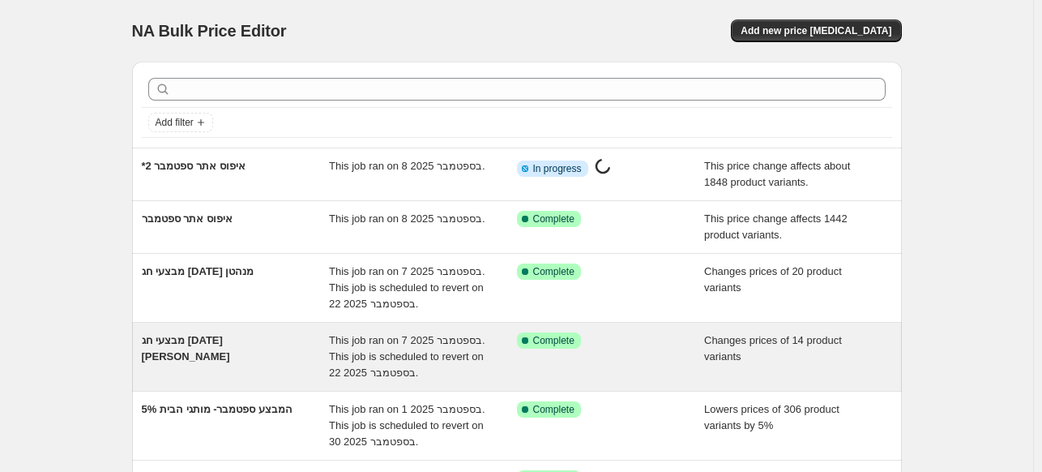
scroll to position [473, 0]
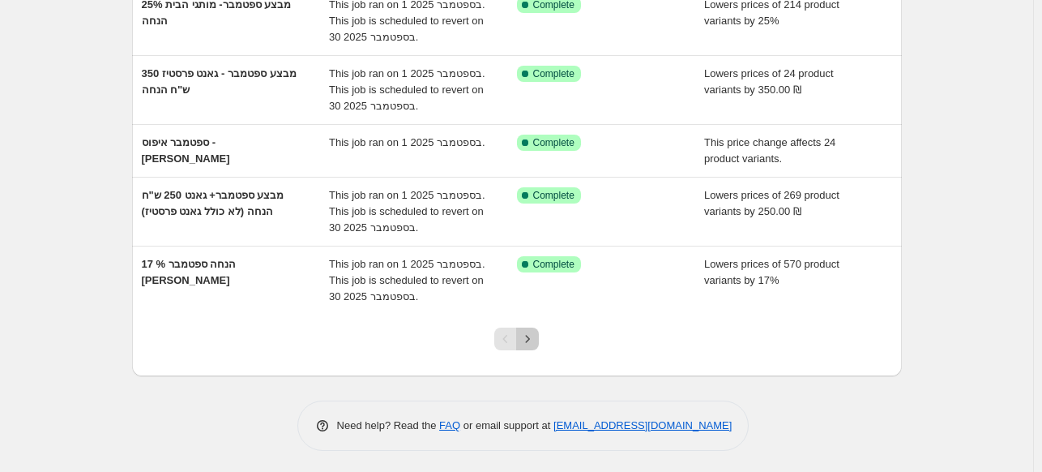
click at [539, 337] on button "Next" at bounding box center [527, 338] width 23 height 23
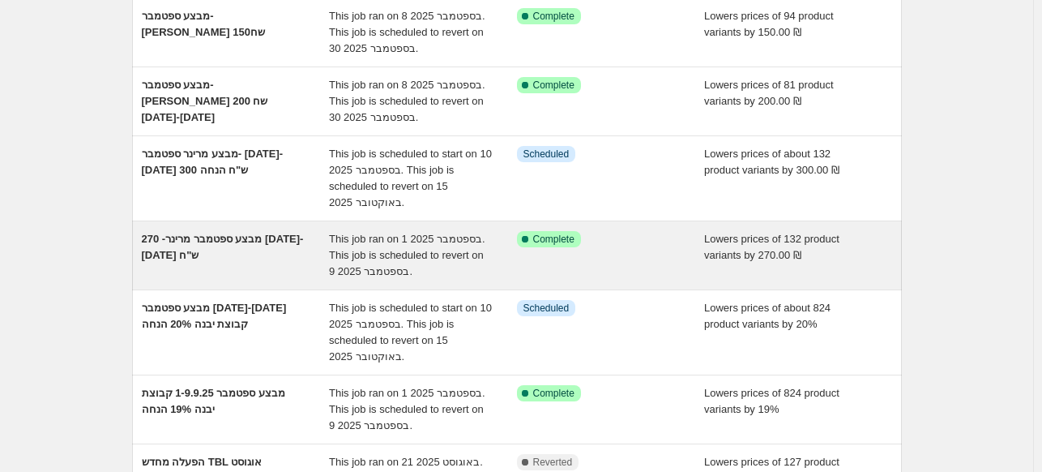
scroll to position [324, 0]
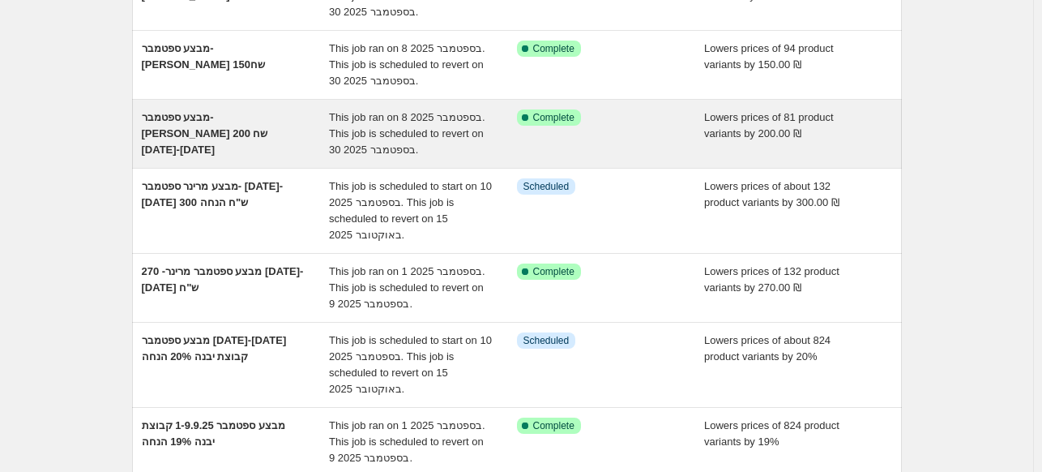
click at [263, 150] on div "מבצע ספטמבר- [PERSON_NAME] 200 שח [DATE]-[DATE]" at bounding box center [236, 133] width 188 height 49
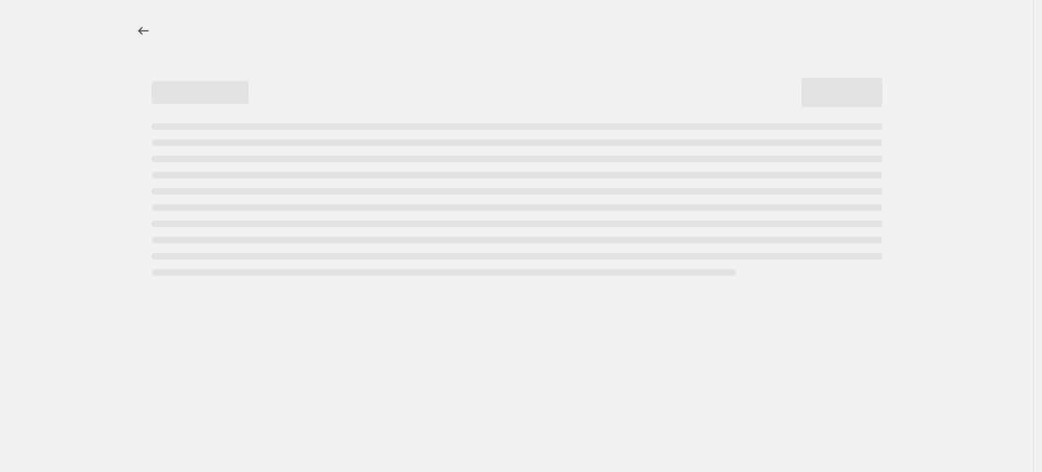
select select "by"
select select "vendor"
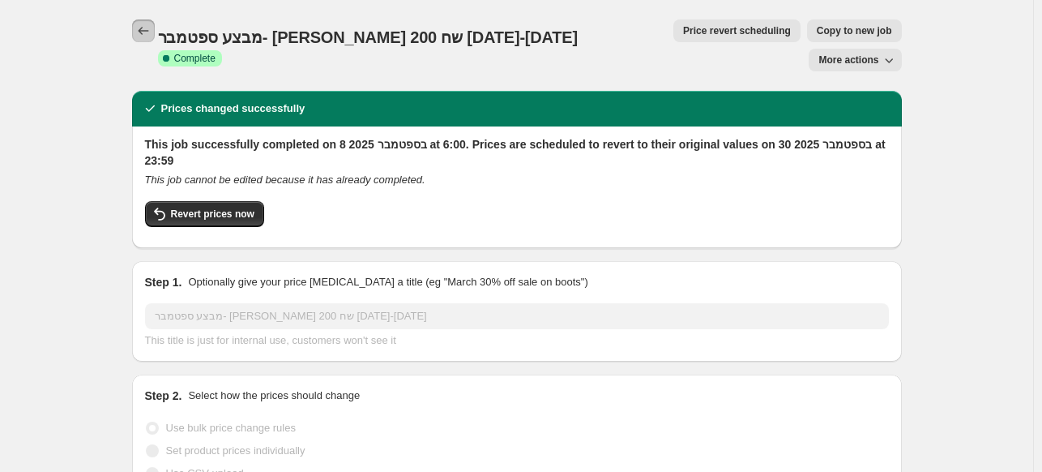
click at [147, 35] on icon "Price change jobs" at bounding box center [143, 31] width 16 height 16
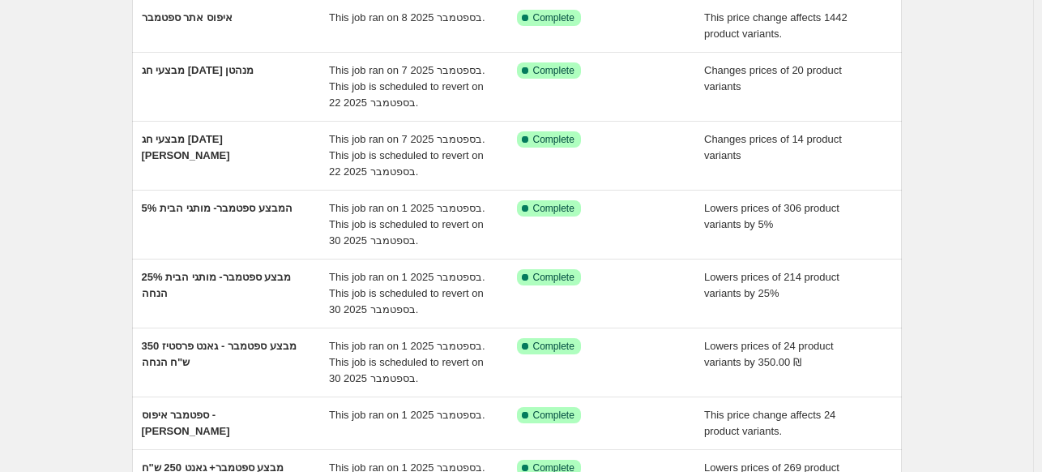
scroll to position [473, 0]
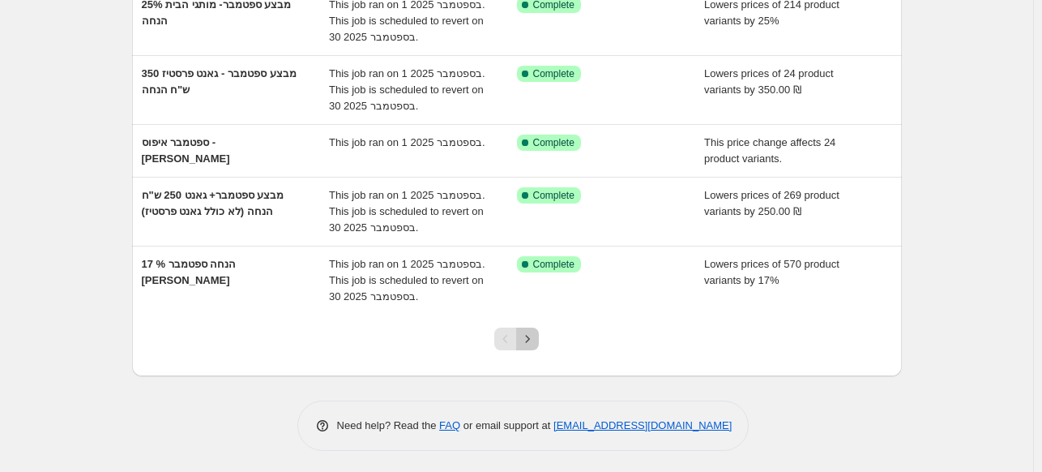
click at [533, 333] on icon "Next" at bounding box center [527, 339] width 16 height 16
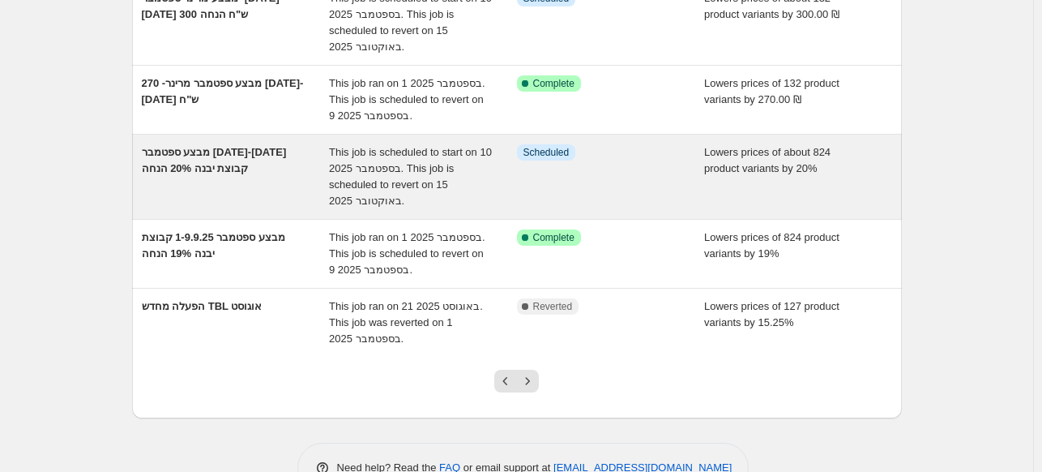
scroll to position [554, 0]
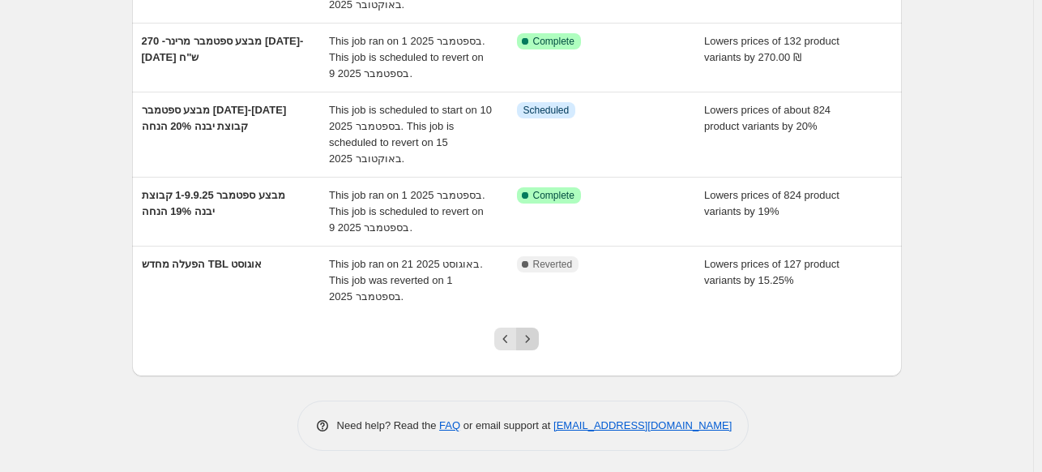
click at [536, 331] on icon "Next" at bounding box center [527, 339] width 16 height 16
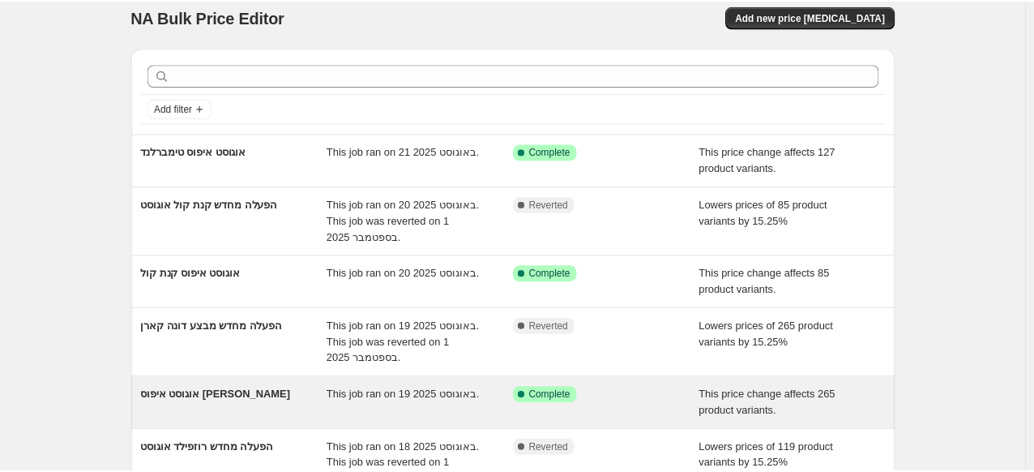
scroll to position [0, 0]
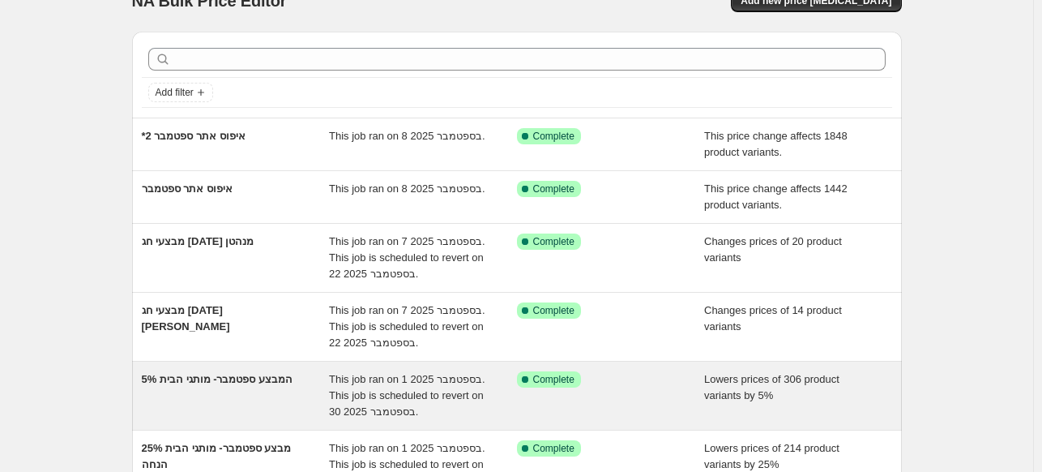
scroll to position [162, 0]
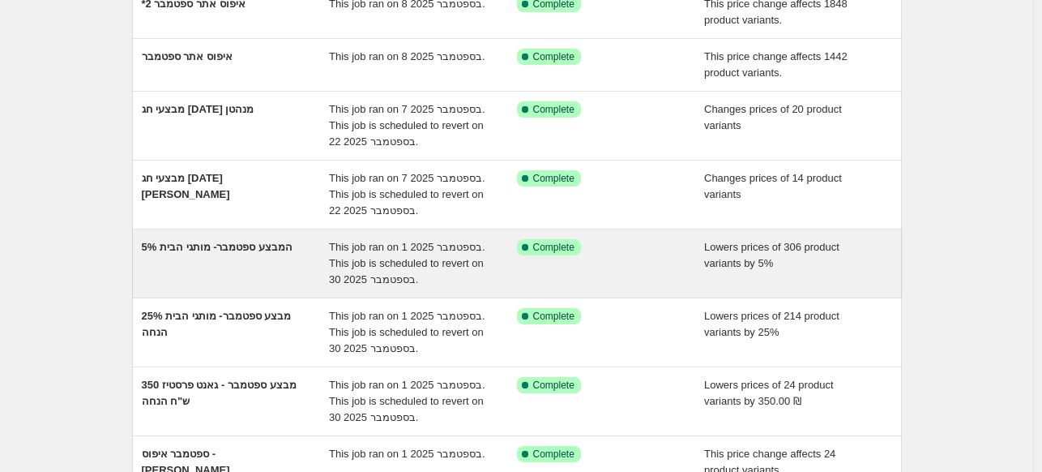
drag, startPoint x: 284, startPoint y: 237, endPoint x: 288, endPoint y: 247, distance: 10.5
drag, startPoint x: 288, startPoint y: 247, endPoint x: 299, endPoint y: 251, distance: 11.3
click at [293, 251] on span "5% המבצע ספטמבר- מותגי הבית" at bounding box center [218, 247] width 152 height 12
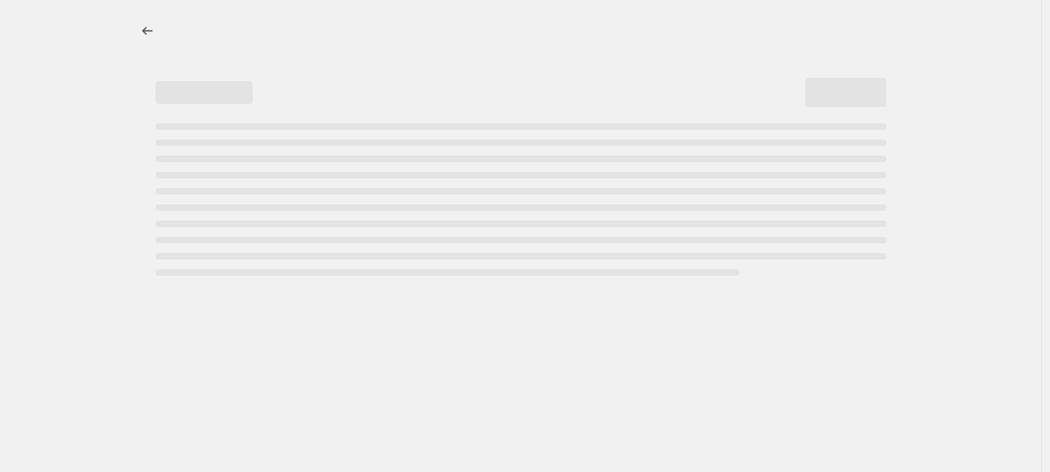
select select "percentage"
select select "vendor"
